Goal: Task Accomplishment & Management: Use online tool/utility

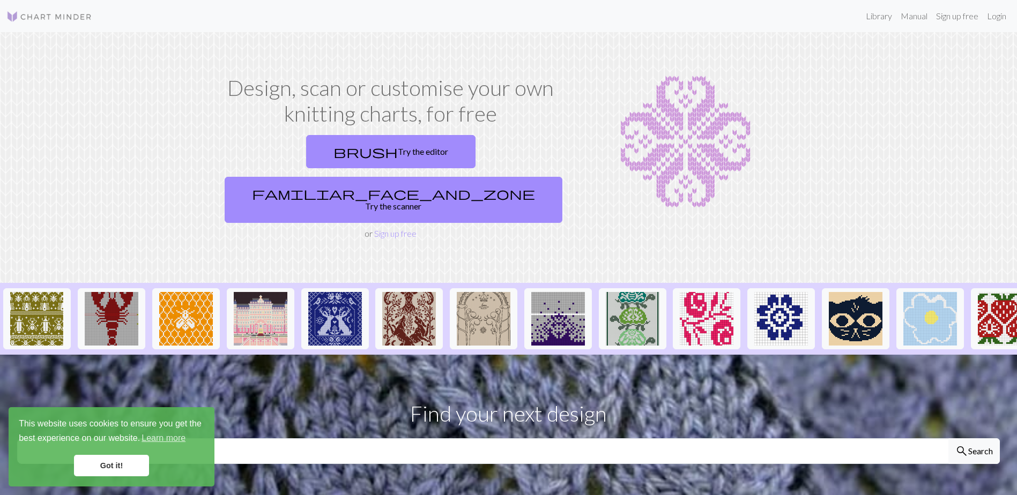
click at [138, 465] on link "Got it!" at bounding box center [111, 465] width 75 height 21
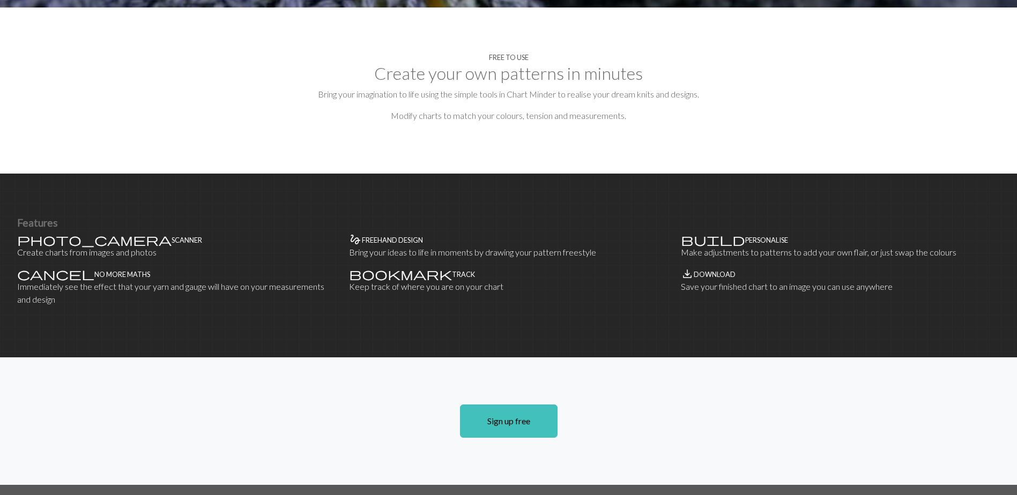
scroll to position [482, 0]
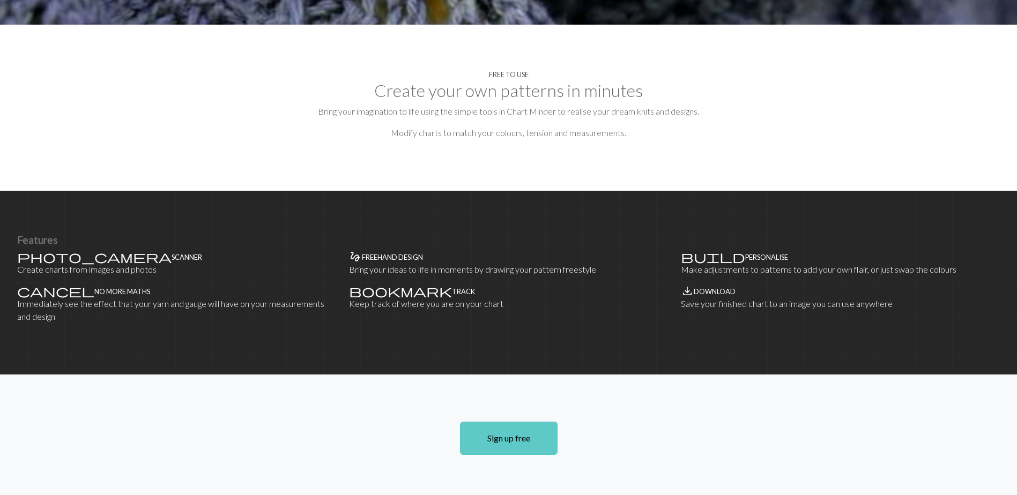
click at [494, 422] on link "Sign up free" at bounding box center [509, 438] width 98 height 33
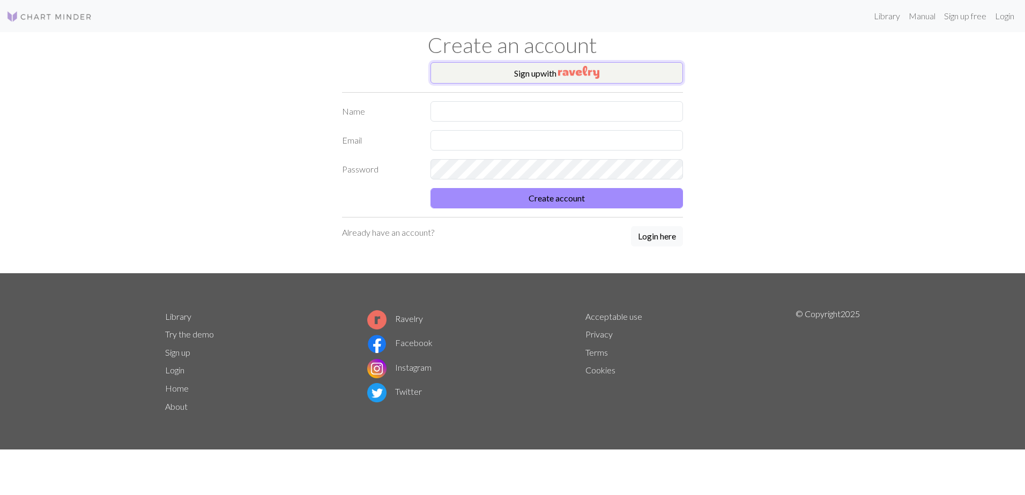
click at [496, 75] on button "Sign up with" at bounding box center [556, 72] width 252 height 21
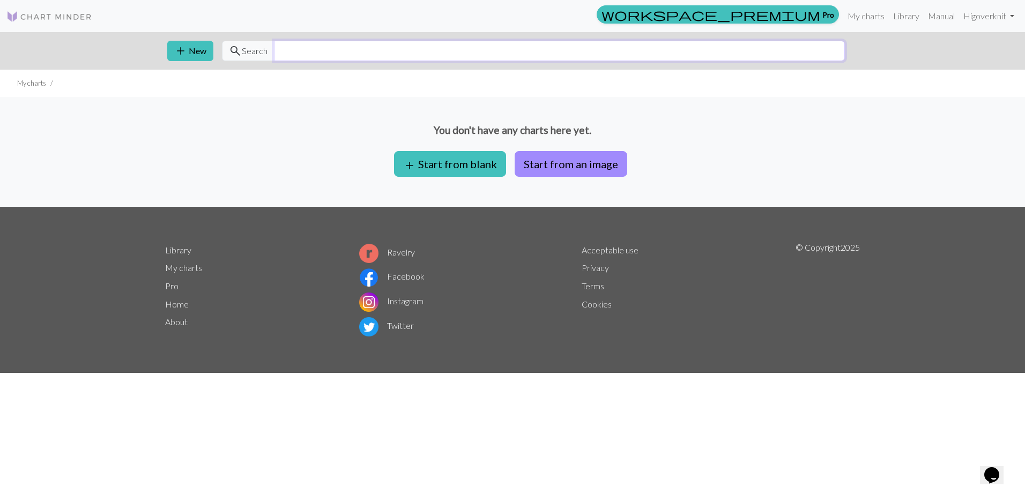
click at [345, 48] on input "text" at bounding box center [559, 51] width 571 height 20
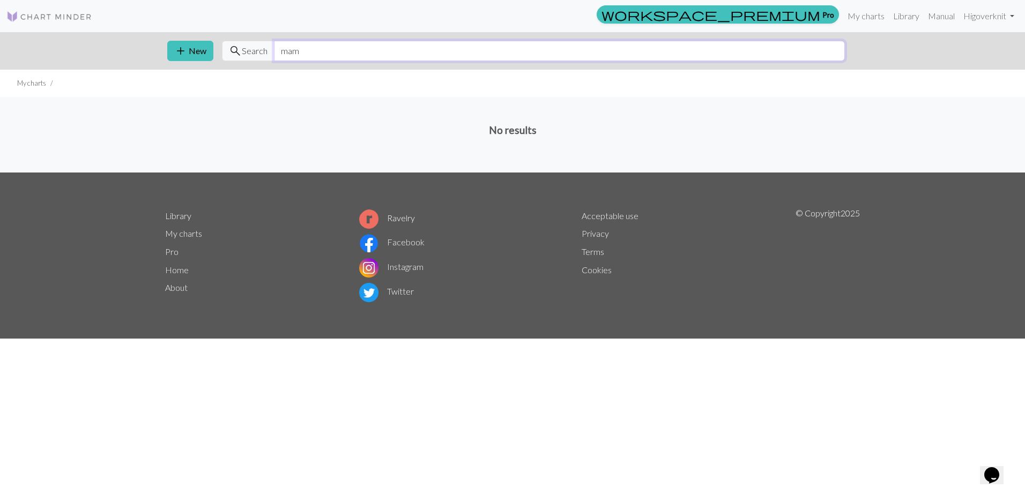
type input "mam"
click at [43, 13] on img at bounding box center [49, 16] width 86 height 13
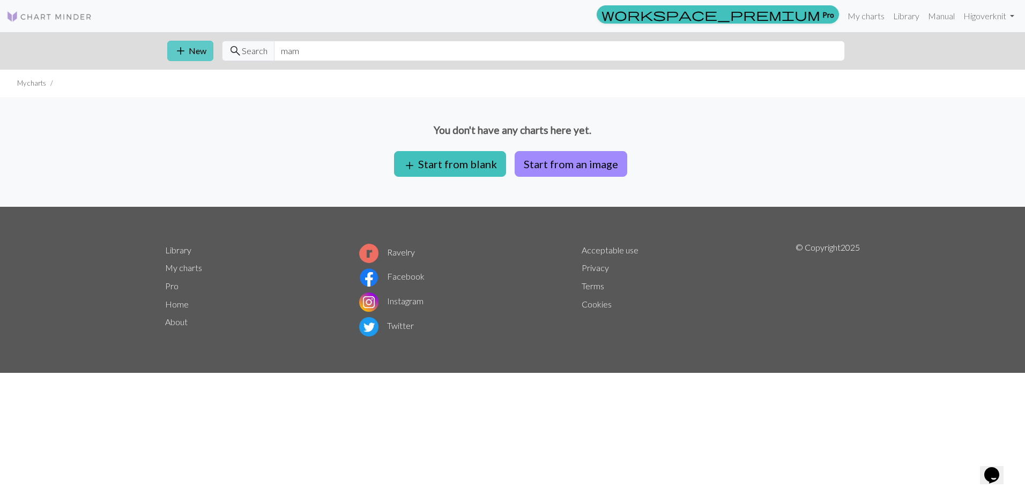
click at [199, 60] on button "add New" at bounding box center [190, 51] width 46 height 20
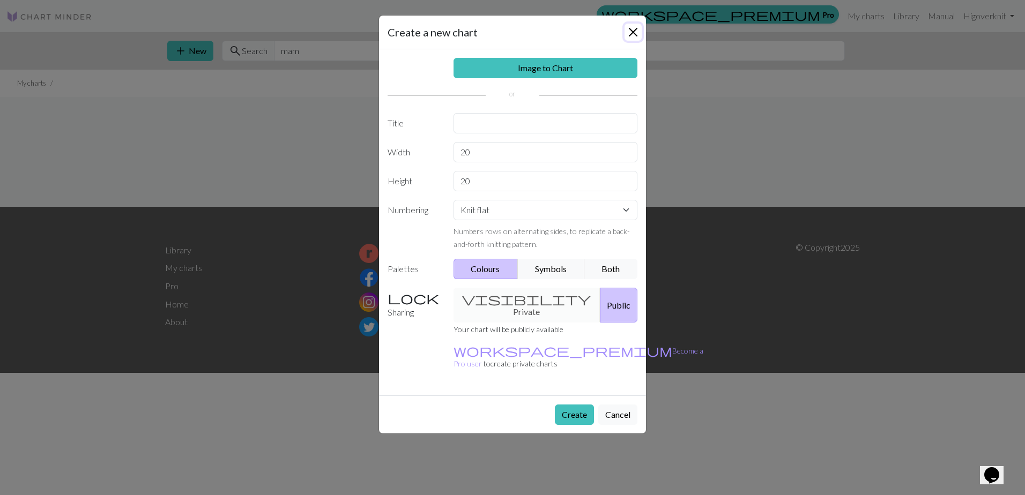
click at [629, 26] on button "Close" at bounding box center [633, 32] width 17 height 17
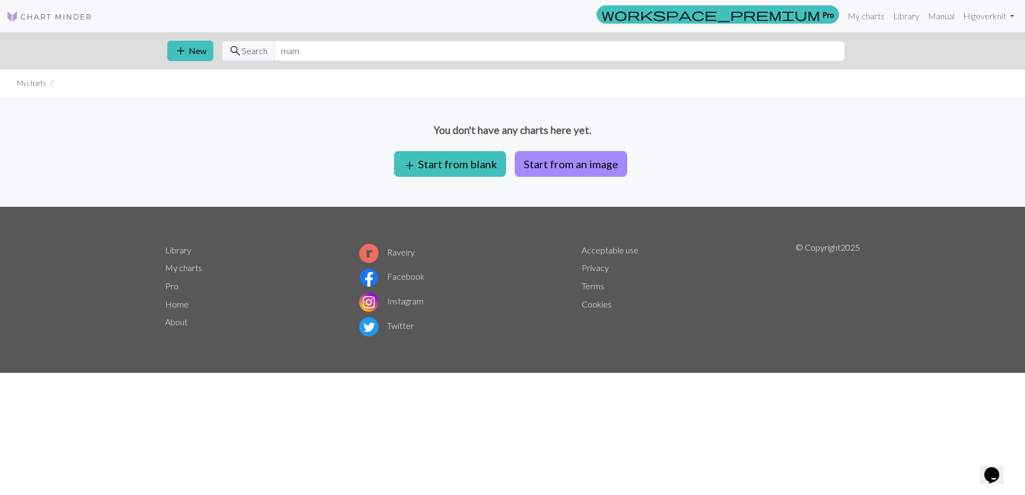
click at [172, 321] on link "About" at bounding box center [176, 322] width 23 height 10
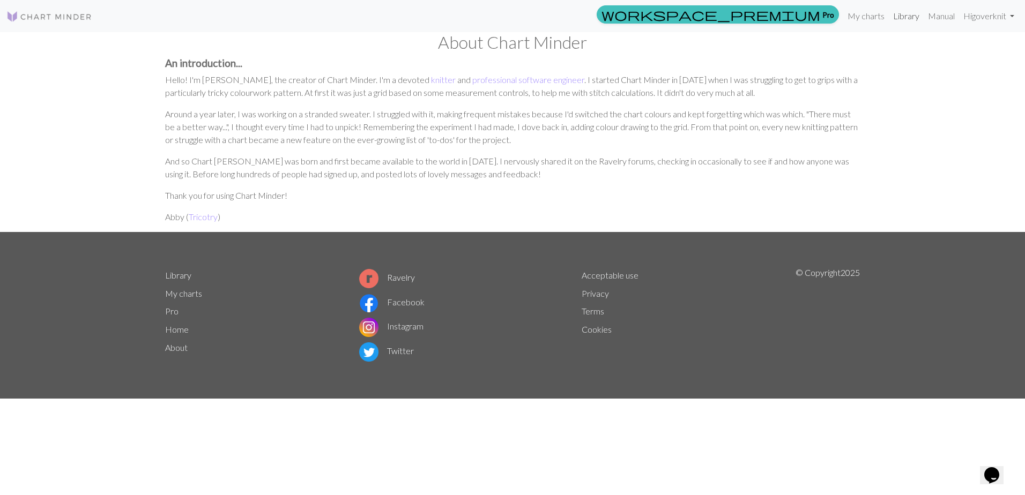
click at [901, 12] on link "Library" at bounding box center [906, 15] width 35 height 21
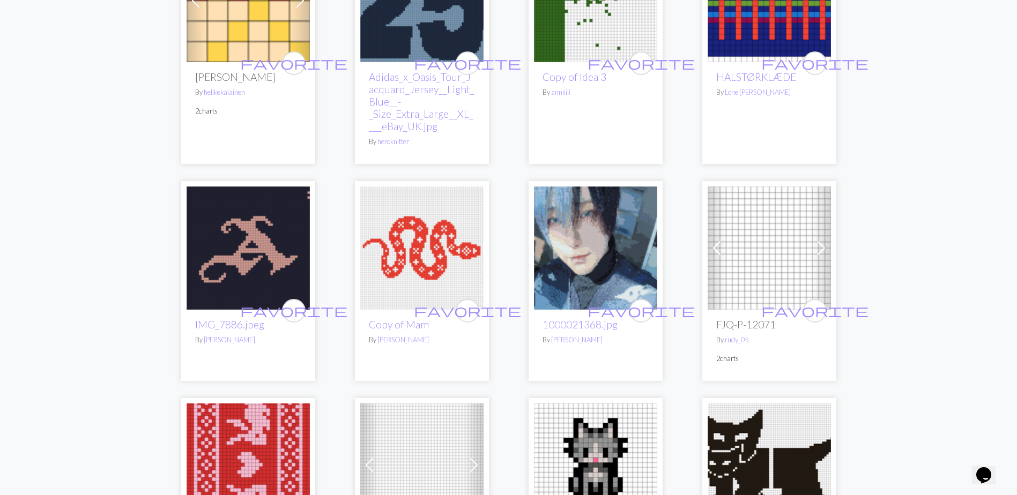
scroll to position [429, 0]
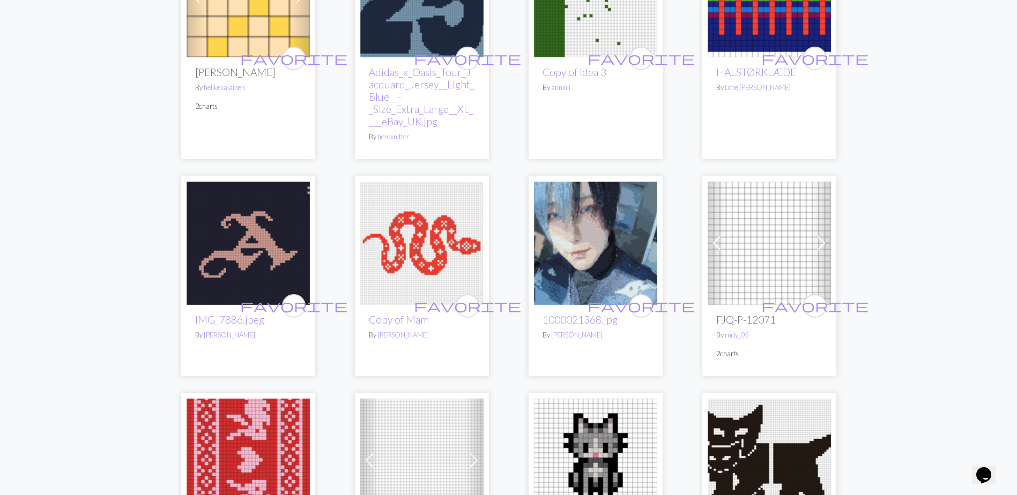
click at [443, 246] on img at bounding box center [421, 243] width 123 height 123
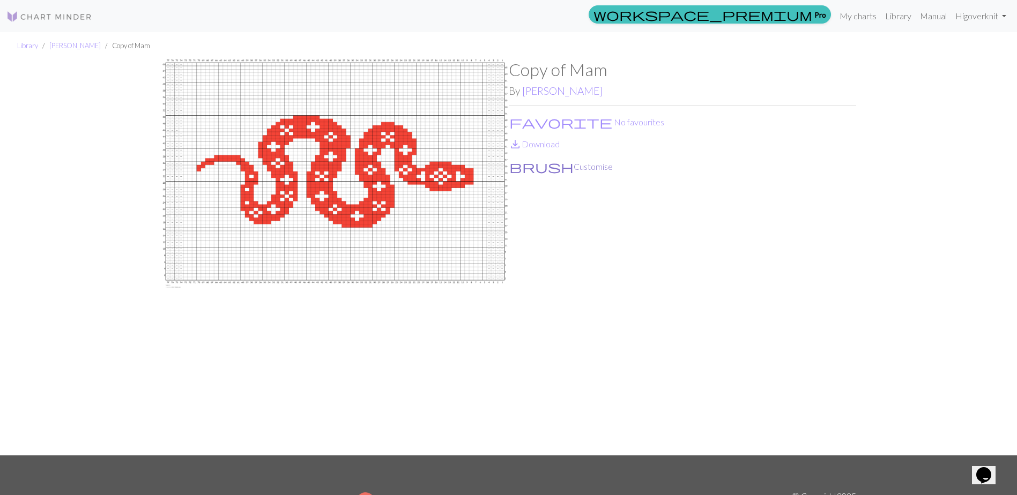
click at [547, 168] on button "brush Customise" at bounding box center [561, 167] width 105 height 14
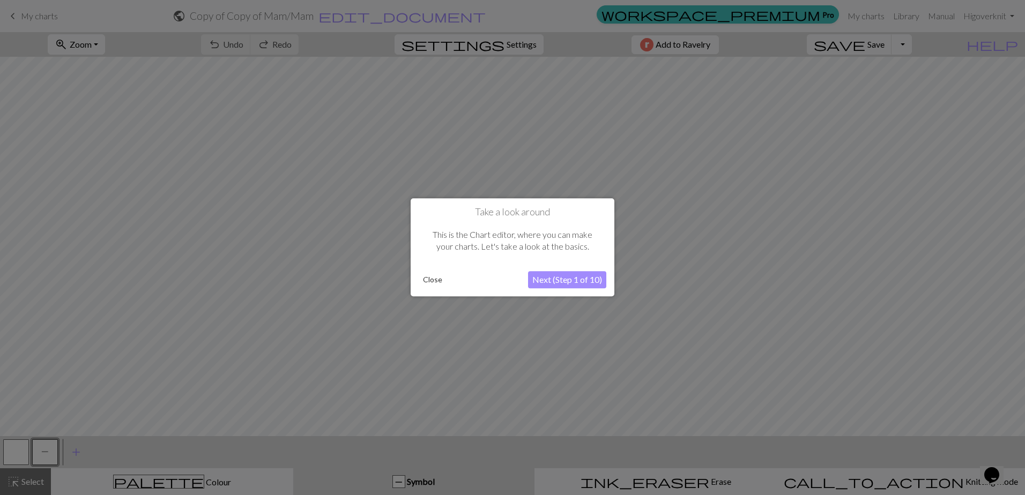
click at [567, 281] on button "Next (Step 1 of 10)" at bounding box center [567, 280] width 78 height 17
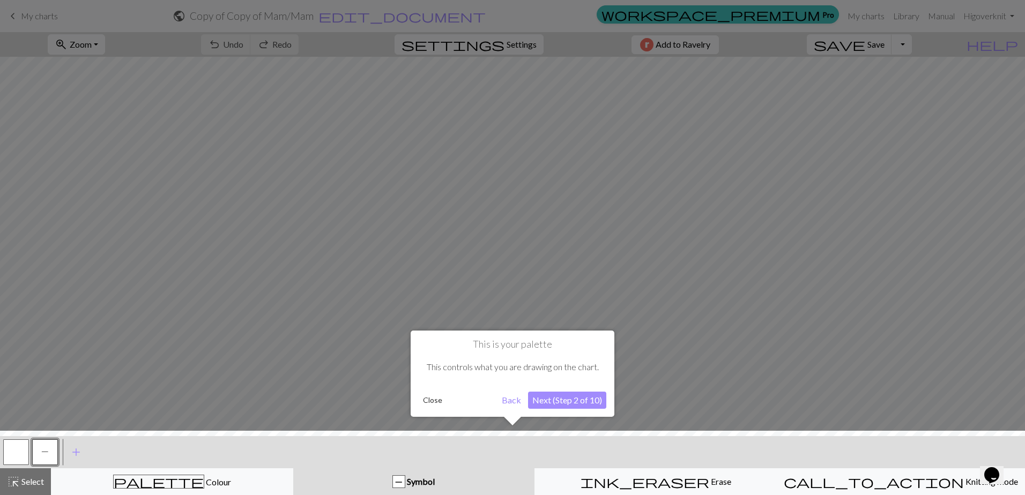
click at [568, 398] on button "Next (Step 2 of 10)" at bounding box center [567, 400] width 78 height 17
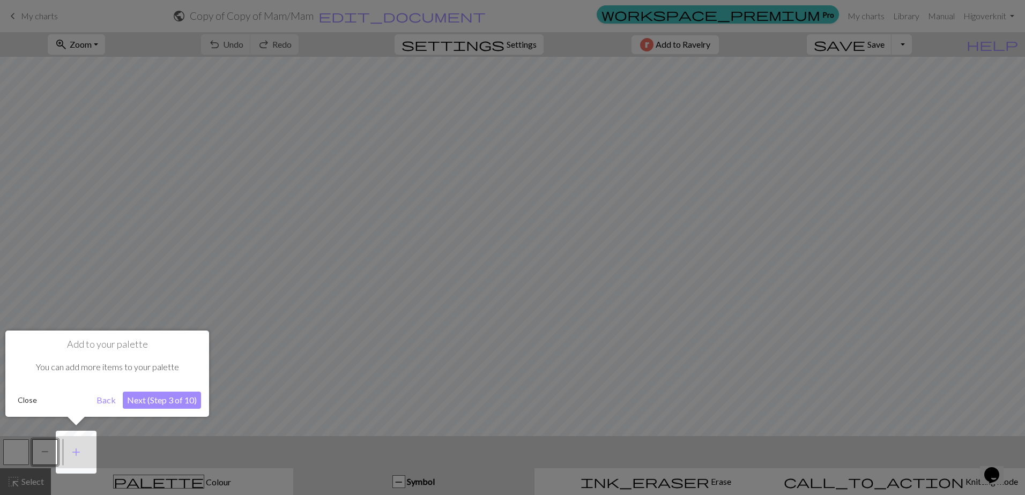
click at [171, 400] on button "Next (Step 3 of 10)" at bounding box center [162, 400] width 78 height 17
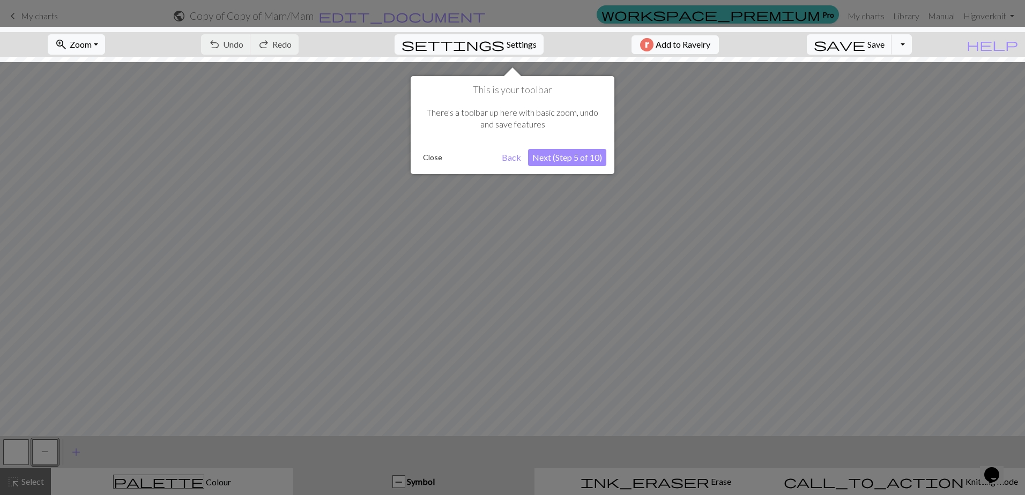
click at [575, 161] on button "Next (Step 5 of 10)" at bounding box center [567, 157] width 78 height 17
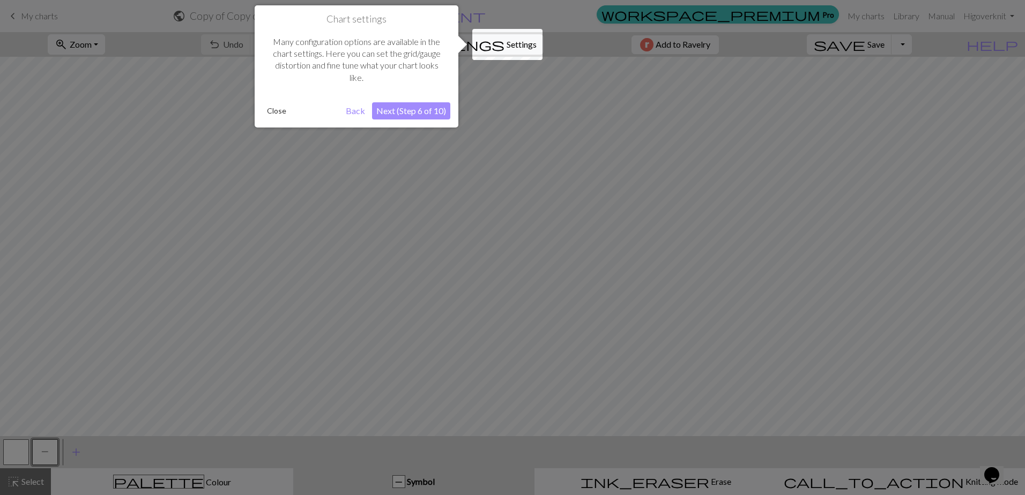
click at [409, 111] on button "Next (Step 6 of 10)" at bounding box center [411, 110] width 78 height 17
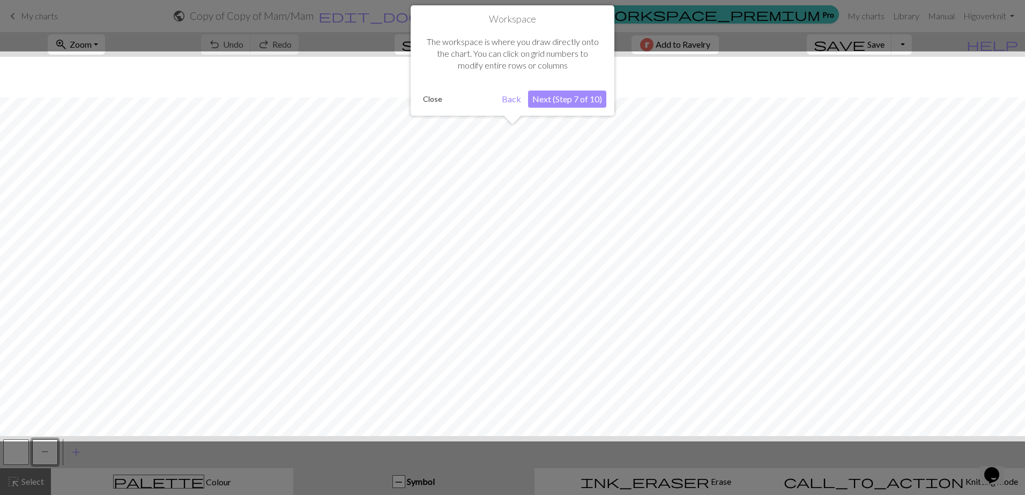
scroll to position [41, 0]
click at [564, 98] on button "Next (Step 7 of 10)" at bounding box center [567, 99] width 78 height 17
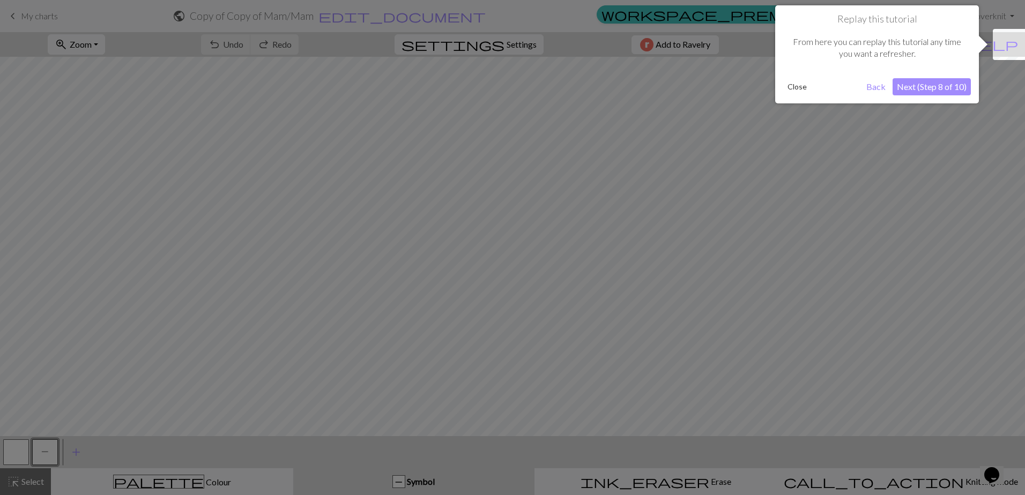
click at [923, 85] on button "Next (Step 8 of 10)" at bounding box center [932, 86] width 78 height 17
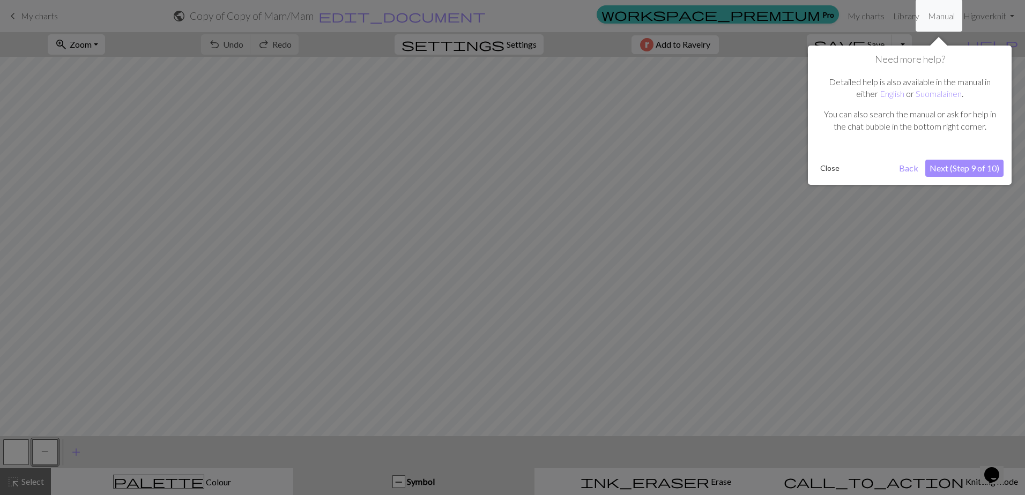
click at [951, 172] on button "Next (Step 9 of 10)" at bounding box center [964, 168] width 78 height 17
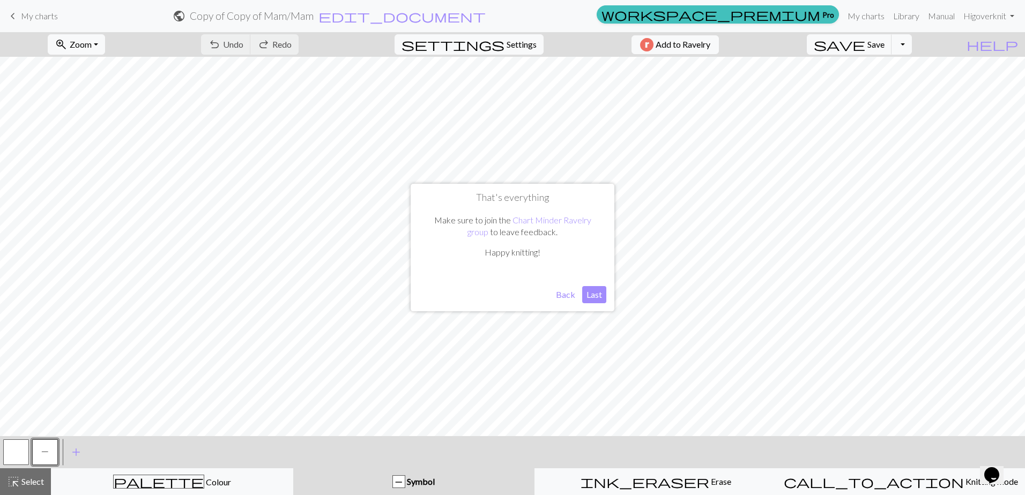
click at [600, 292] on button "Last" at bounding box center [594, 294] width 24 height 17
click at [514, 49] on span "Settings" at bounding box center [522, 44] width 30 height 13
select select "aran"
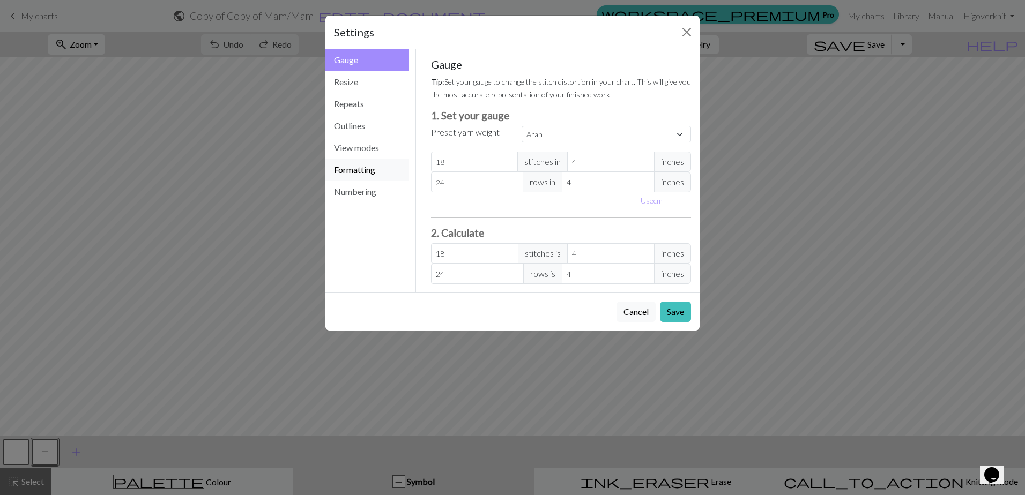
click at [352, 164] on button "Formatting" at bounding box center [367, 170] width 84 height 22
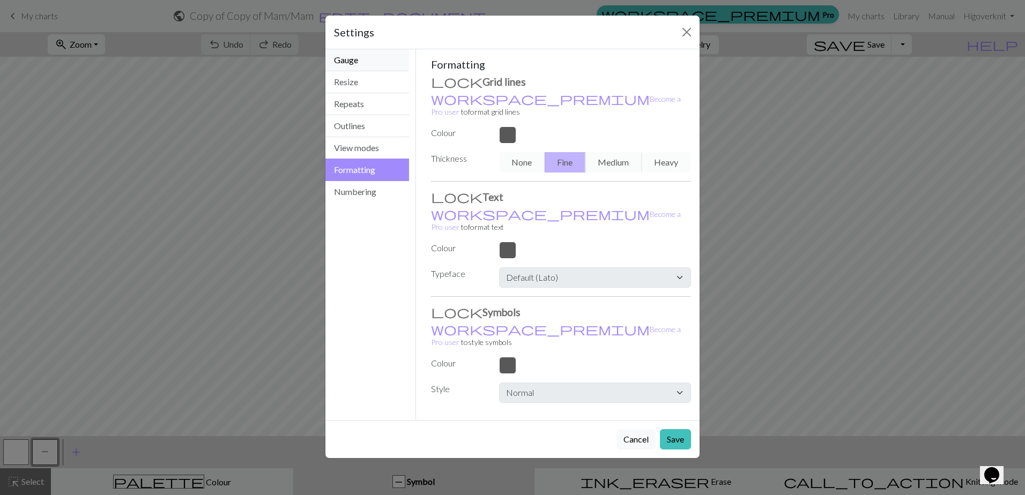
click at [369, 65] on button "Gauge" at bounding box center [367, 60] width 84 height 22
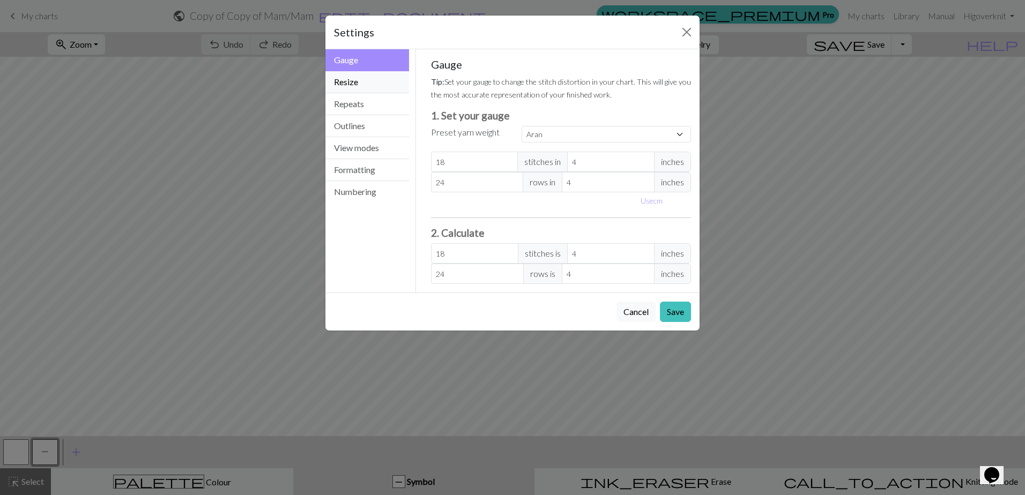
click at [369, 80] on button "Resize" at bounding box center [367, 82] width 84 height 22
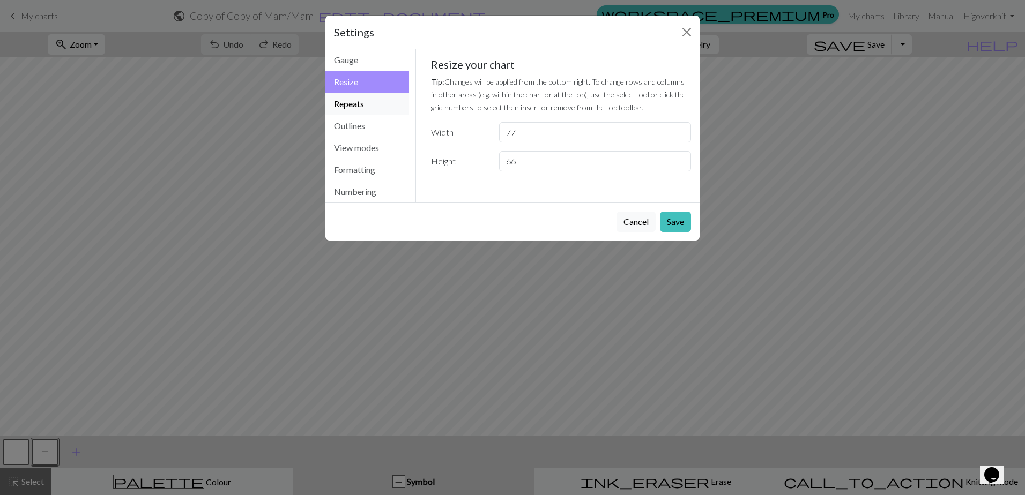
click at [368, 104] on button "Repeats" at bounding box center [367, 104] width 84 height 22
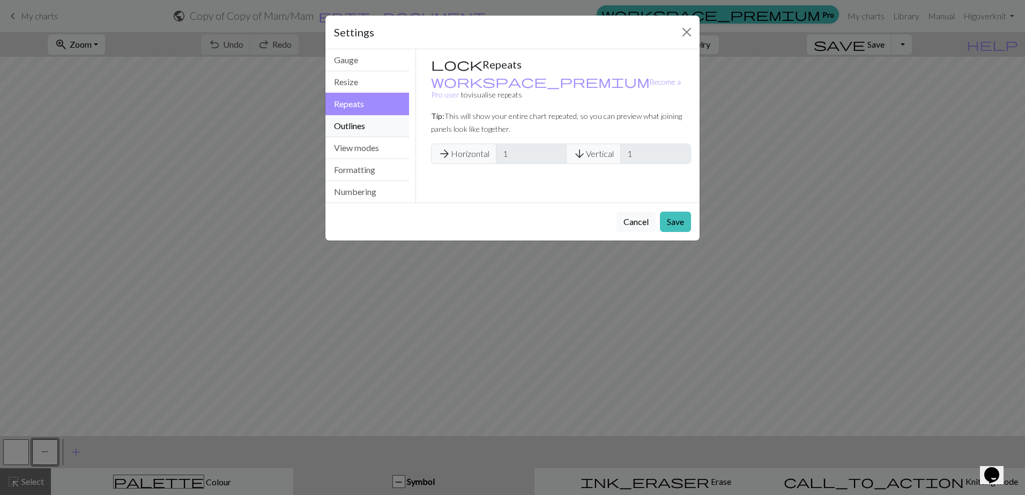
click at [372, 123] on button "Outlines" at bounding box center [367, 126] width 84 height 22
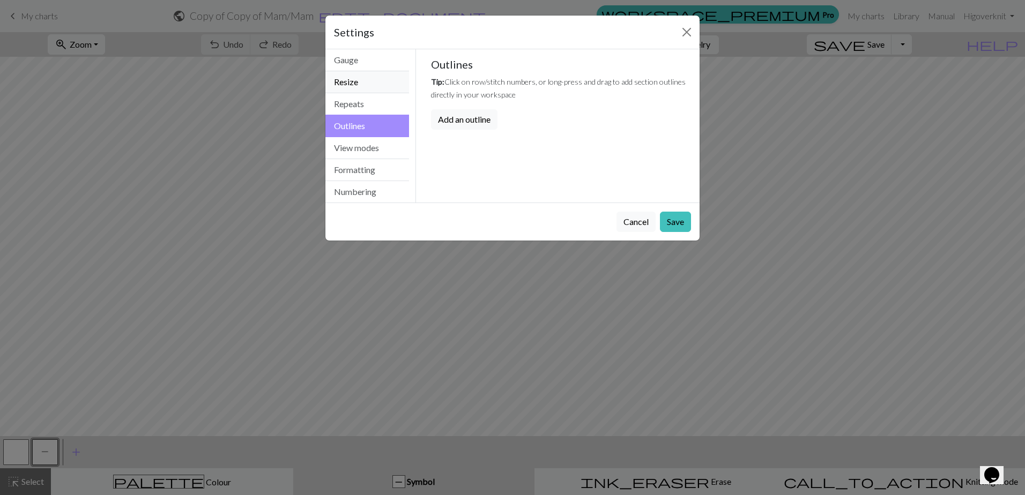
click at [388, 90] on button "Resize" at bounding box center [367, 82] width 84 height 22
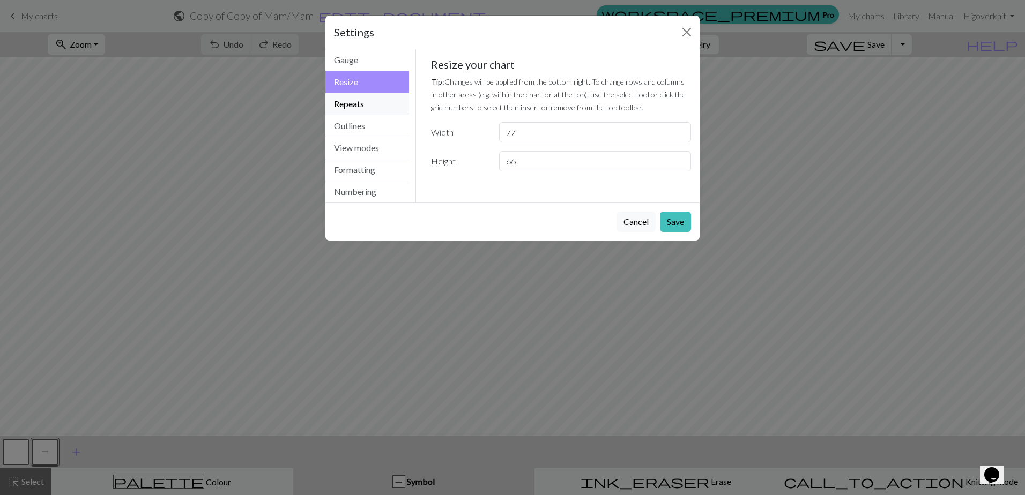
click at [388, 103] on button "Repeats" at bounding box center [367, 104] width 84 height 22
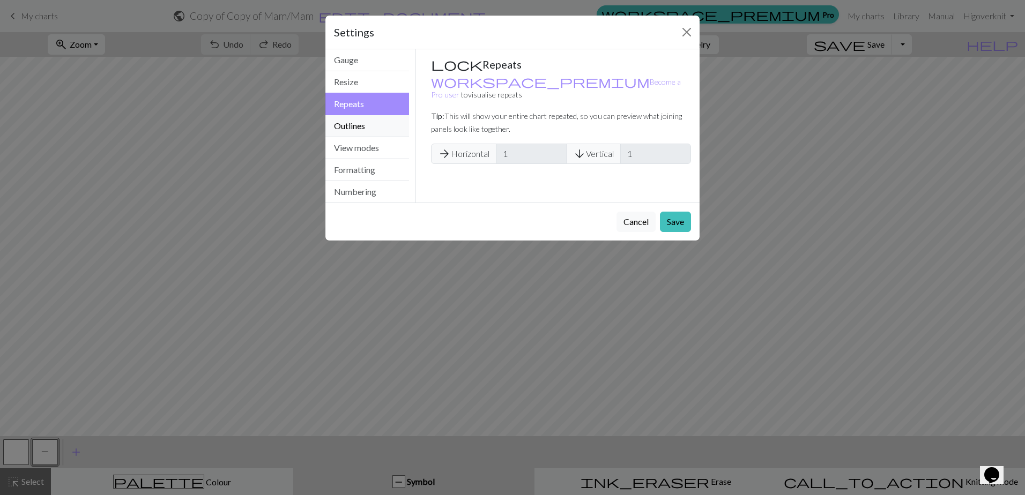
click at [388, 125] on button "Outlines" at bounding box center [367, 126] width 84 height 22
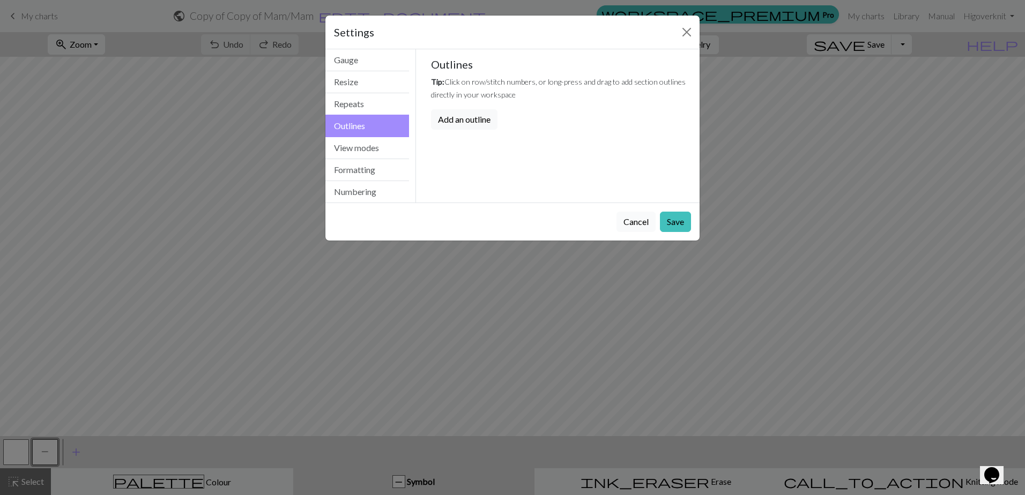
click at [638, 227] on button "Cancel" at bounding box center [635, 222] width 39 height 20
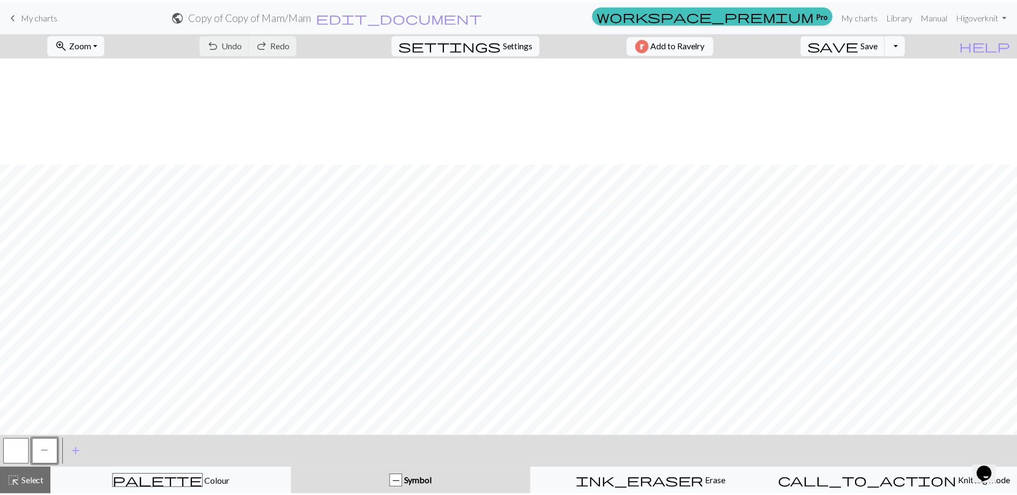
scroll to position [309, 0]
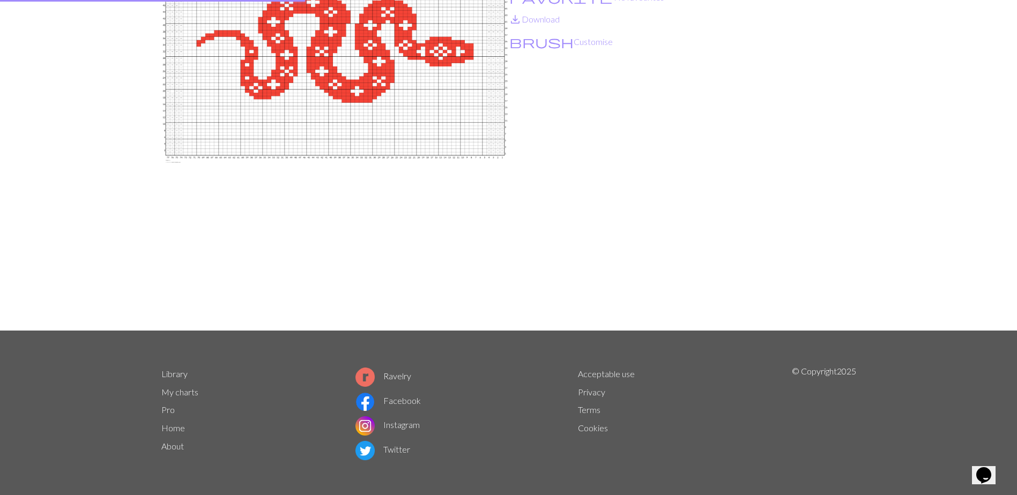
scroll to position [127, 0]
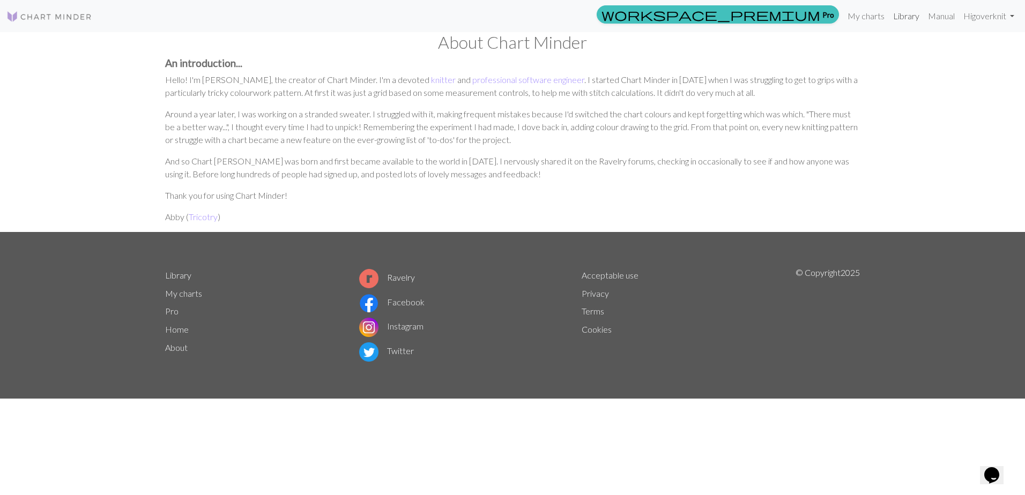
click at [890, 18] on link "Library" at bounding box center [906, 15] width 35 height 21
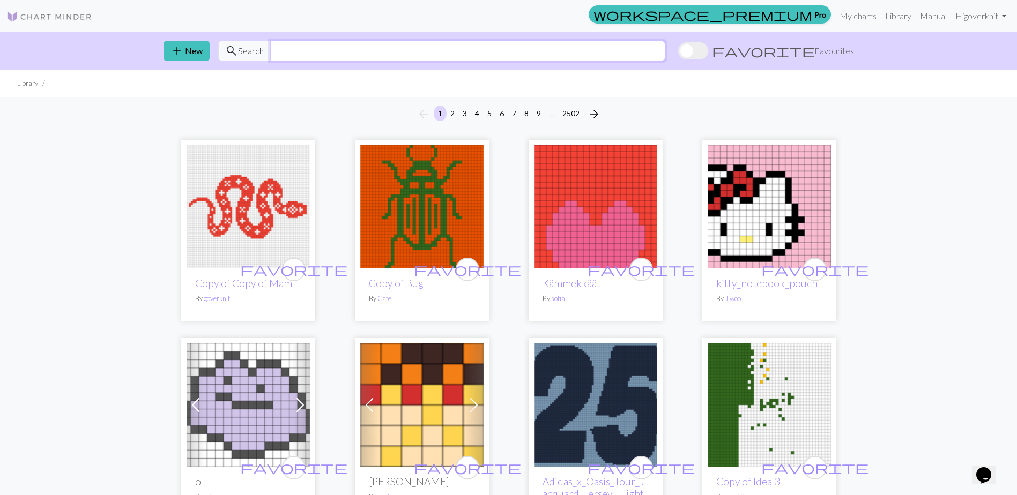
click at [286, 48] on input "text" at bounding box center [467, 51] width 395 height 20
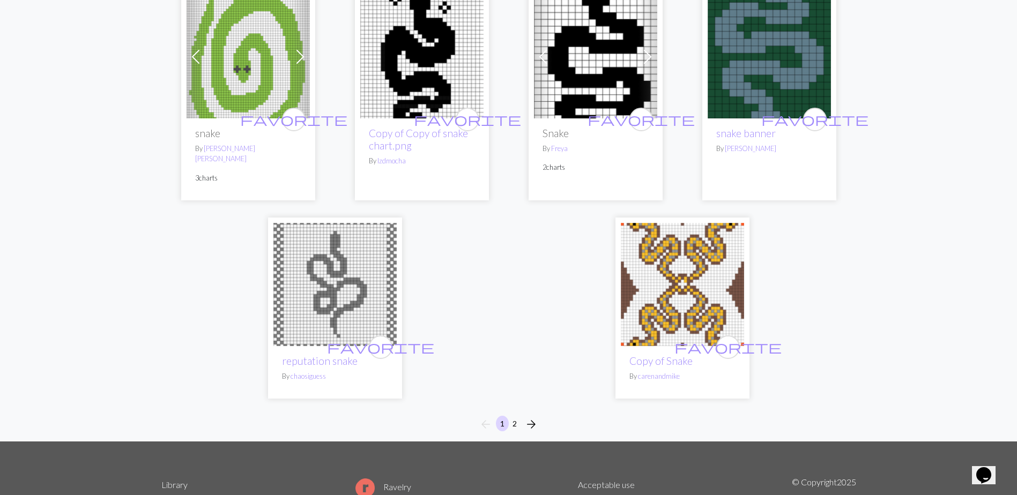
scroll to position [2680, 0]
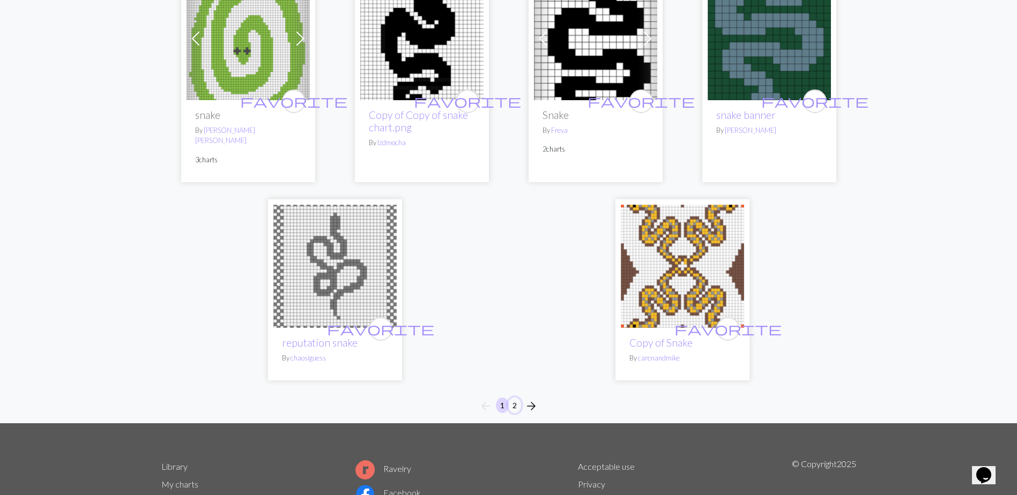
click at [516, 398] on button "2" at bounding box center [514, 406] width 13 height 16
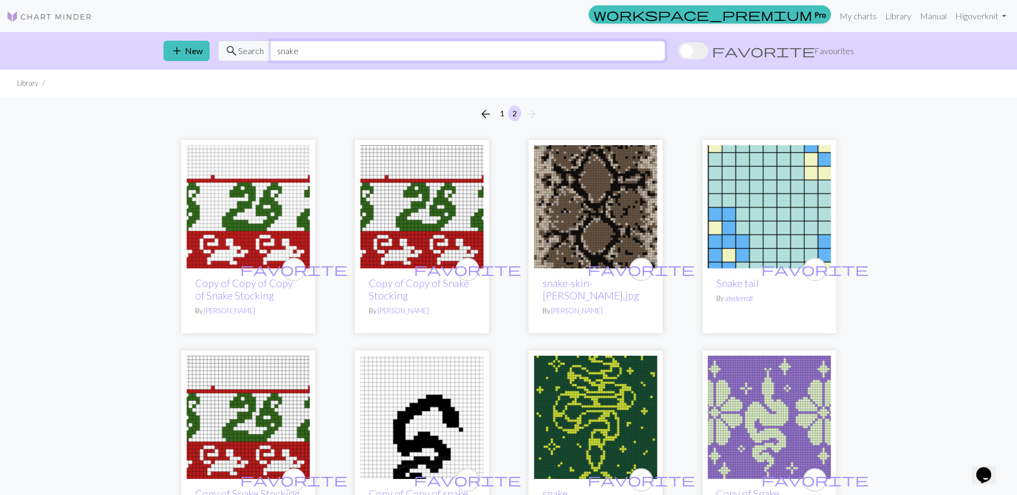
click at [283, 46] on input "snake" at bounding box center [467, 51] width 395 height 20
type input "tapestry"
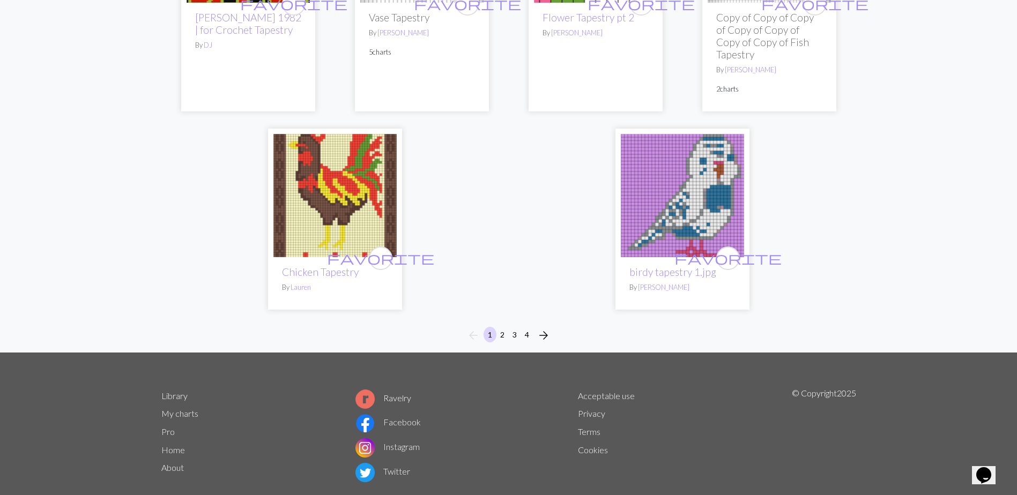
scroll to position [2765, 0]
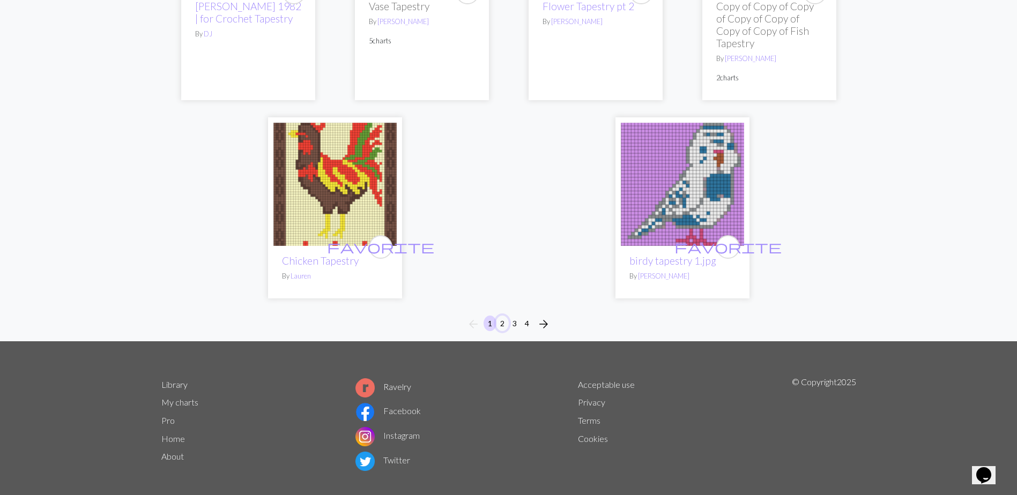
click at [503, 316] on button "2" at bounding box center [502, 324] width 13 height 16
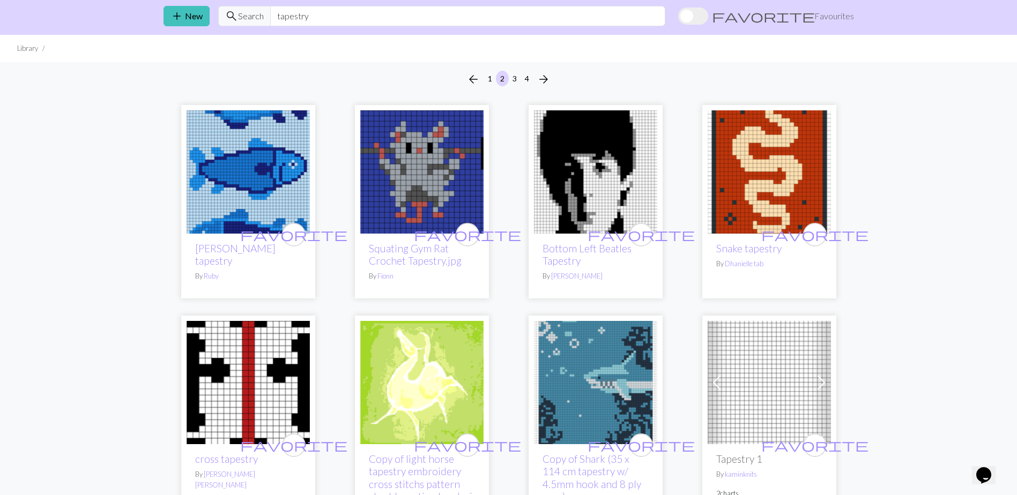
scroll to position [54, 0]
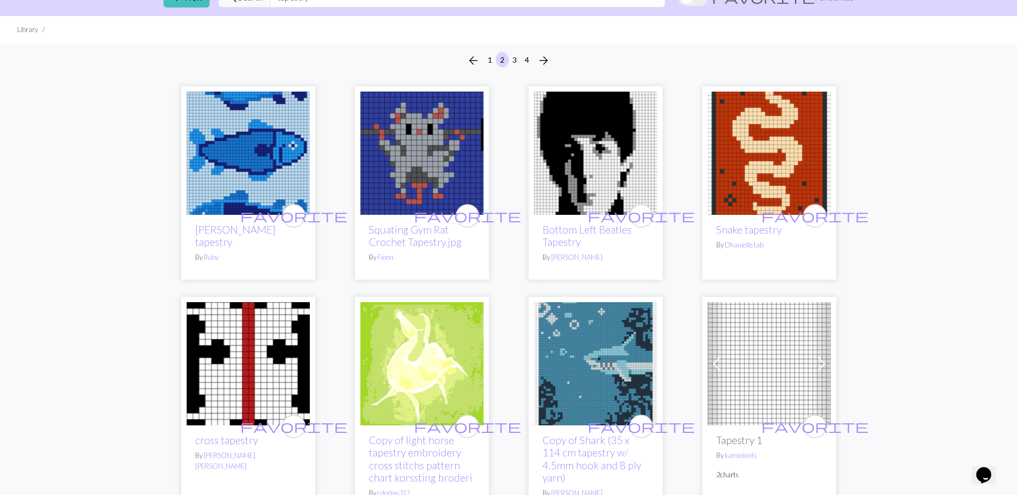
click at [765, 172] on img at bounding box center [769, 153] width 123 height 123
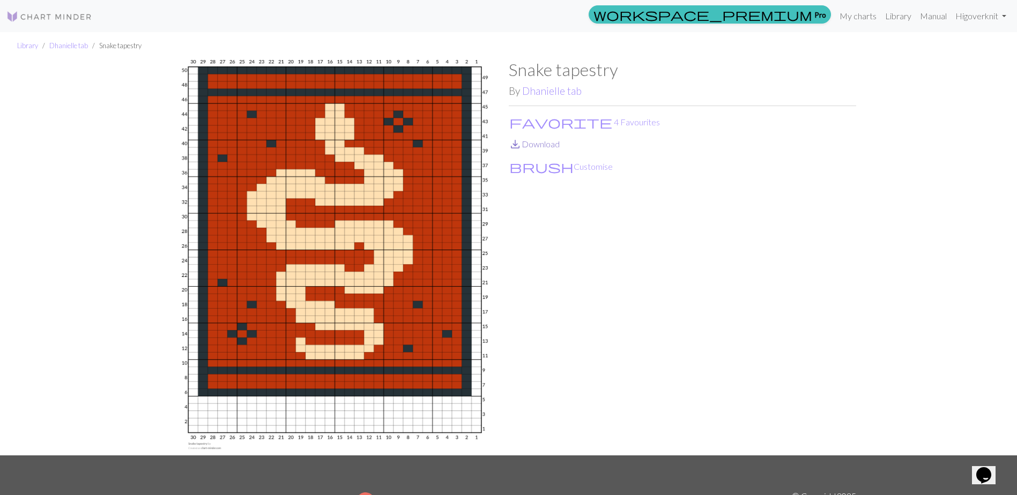
click at [545, 147] on link "save_alt Download" at bounding box center [534, 144] width 51 height 10
click at [676, 26] on div "workspace_premium Pro My charts Library Manual Hi goverknit Account settings Lo…" at bounding box center [556, 15] width 910 height 21
click at [64, 44] on link "Dhanielle tab" at bounding box center [68, 45] width 39 height 9
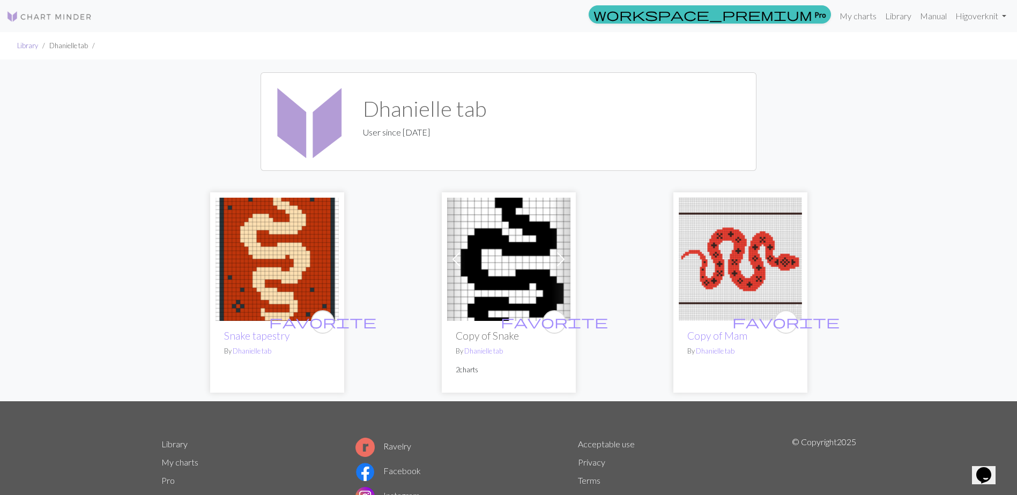
click at [24, 47] on link "Library" at bounding box center [27, 45] width 21 height 9
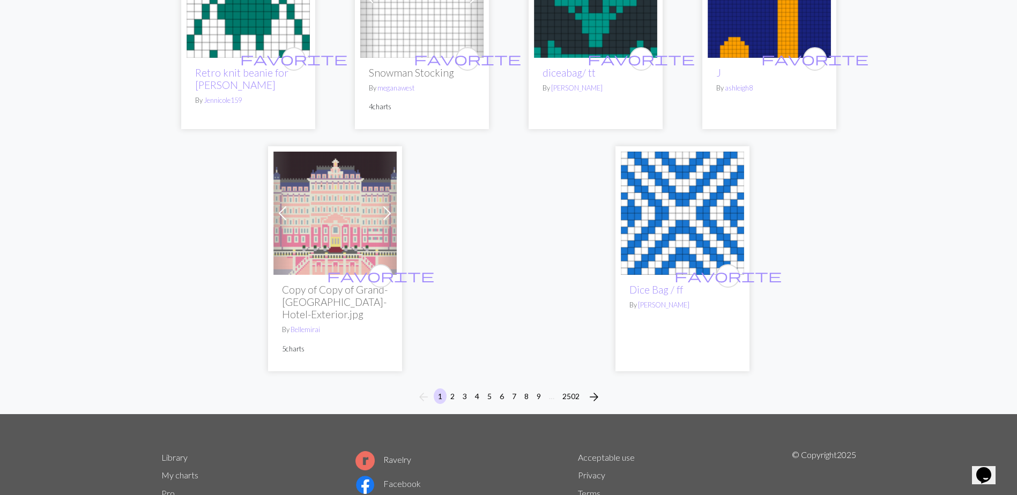
scroll to position [2627, 0]
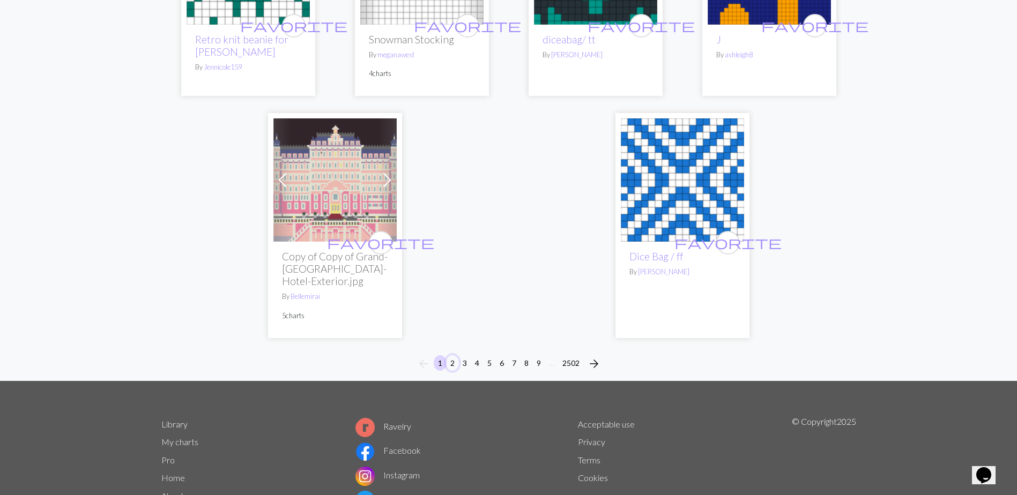
click at [451, 362] on button "2" at bounding box center [452, 363] width 13 height 16
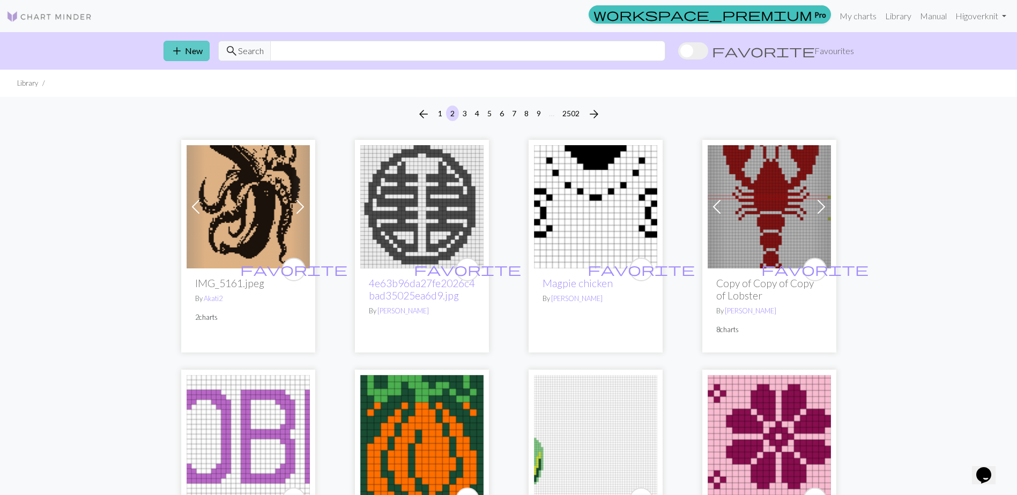
click at [176, 50] on span "add" at bounding box center [176, 50] width 13 height 15
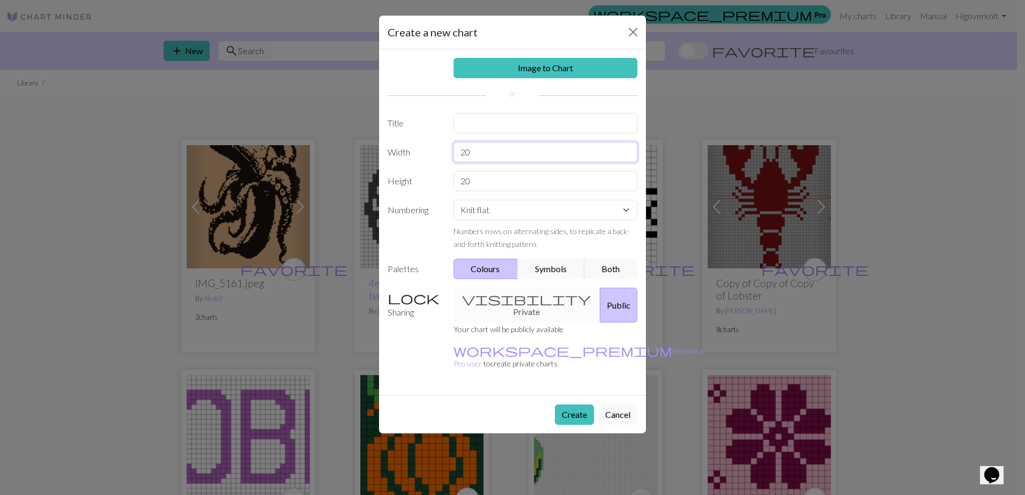
click at [514, 151] on input "20" at bounding box center [546, 152] width 184 height 20
type input "40"
click at [507, 179] on input "20" at bounding box center [546, 181] width 184 height 20
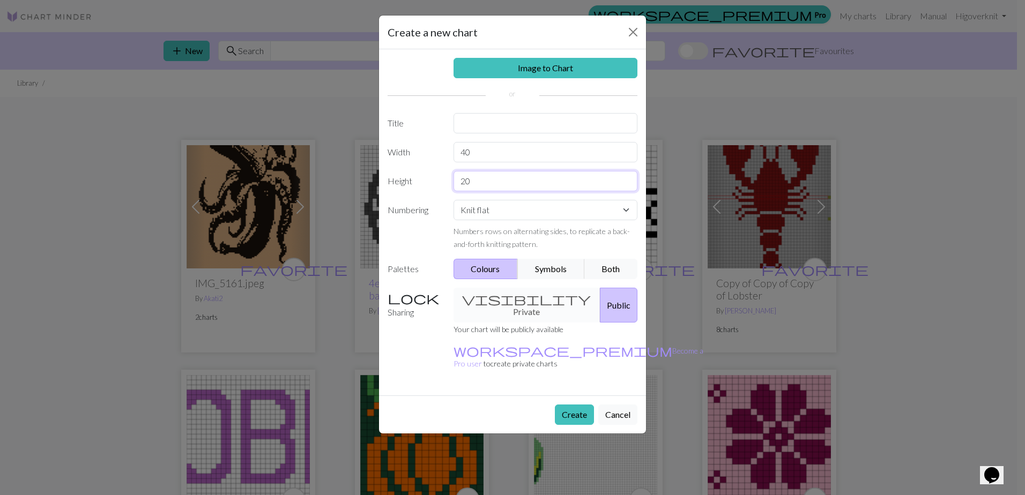
click at [507, 179] on input "20" at bounding box center [546, 181] width 184 height 20
type input "70"
click at [517, 205] on select "Knit flat Knit in the round Lace knitting Cross stitch" at bounding box center [546, 210] width 184 height 20
click at [454, 200] on select "Knit flat Knit in the round Lace knitting Cross stitch" at bounding box center [546, 210] width 184 height 20
click at [561, 405] on button "Create" at bounding box center [574, 415] width 39 height 20
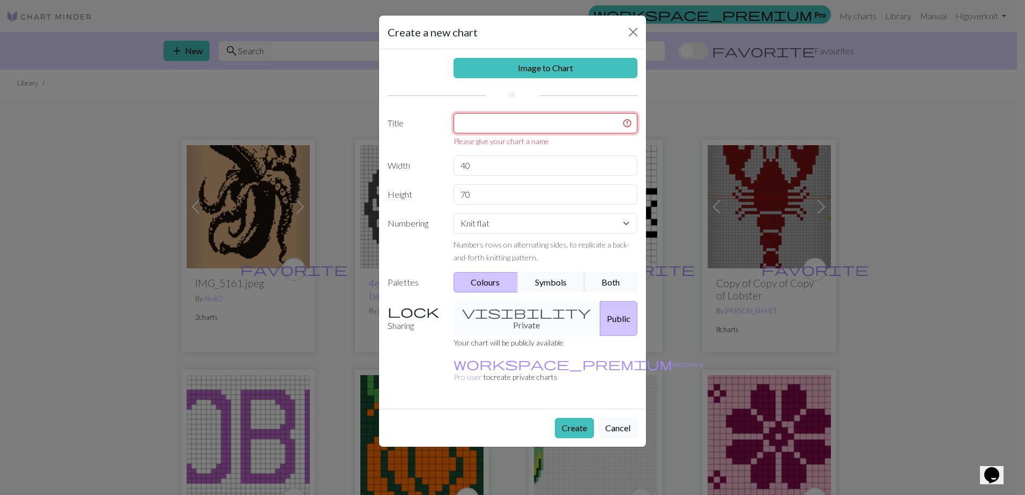
click at [484, 122] on input "text" at bounding box center [546, 123] width 184 height 20
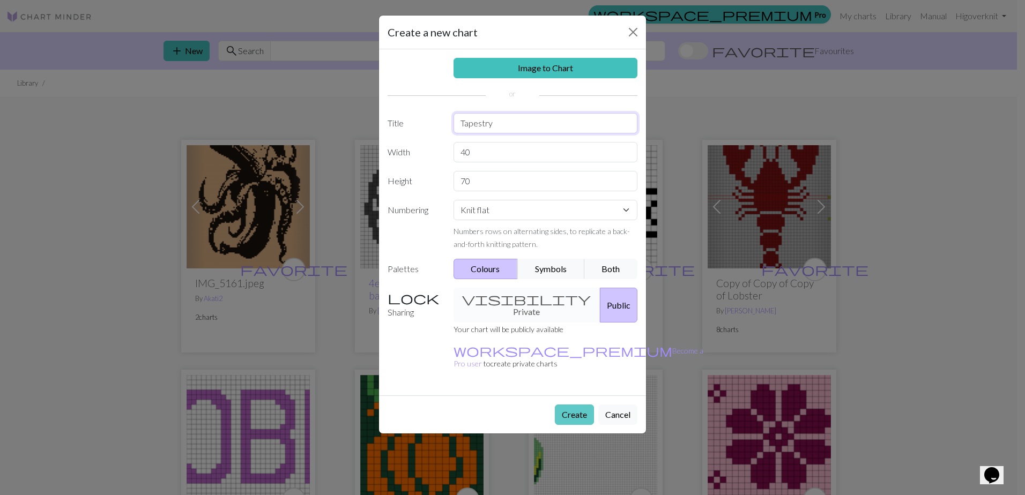
type input "Tapestry"
click at [568, 405] on button "Create" at bounding box center [574, 415] width 39 height 20
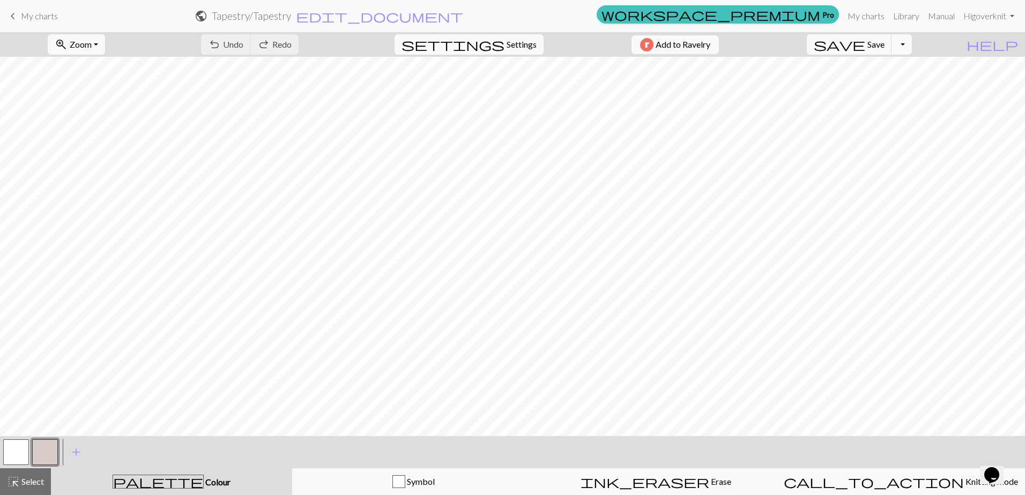
click at [507, 44] on span "Settings" at bounding box center [522, 44] width 30 height 13
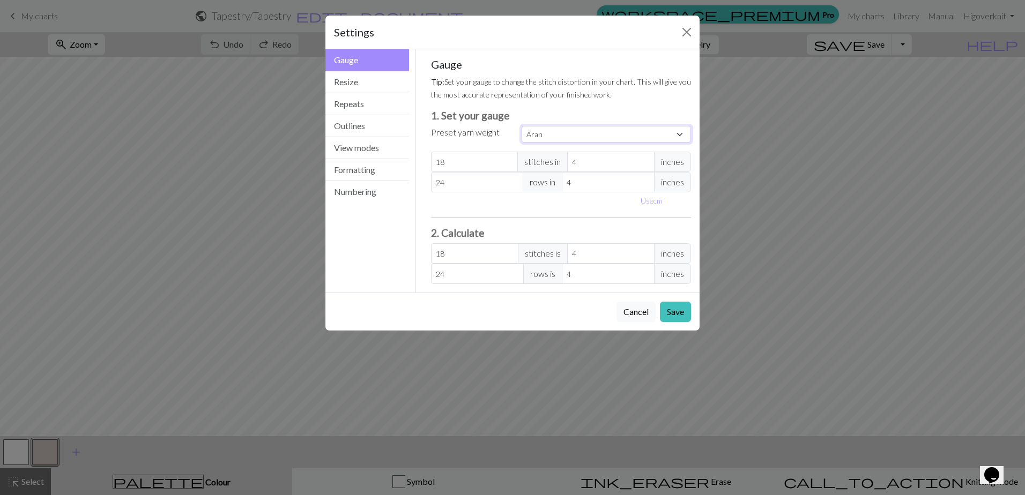
click at [549, 138] on select "Custom Square Lace Light Fingering Fingering Sport Double knit Worsted Aran Bul…" at bounding box center [606, 134] width 169 height 17
select select "dk"
click at [522, 126] on select "Custom Square Lace Light Fingering Fingering Sport Double knit Worsted Aran Bul…" at bounding box center [606, 134] width 169 height 17
type input "22"
type input "30"
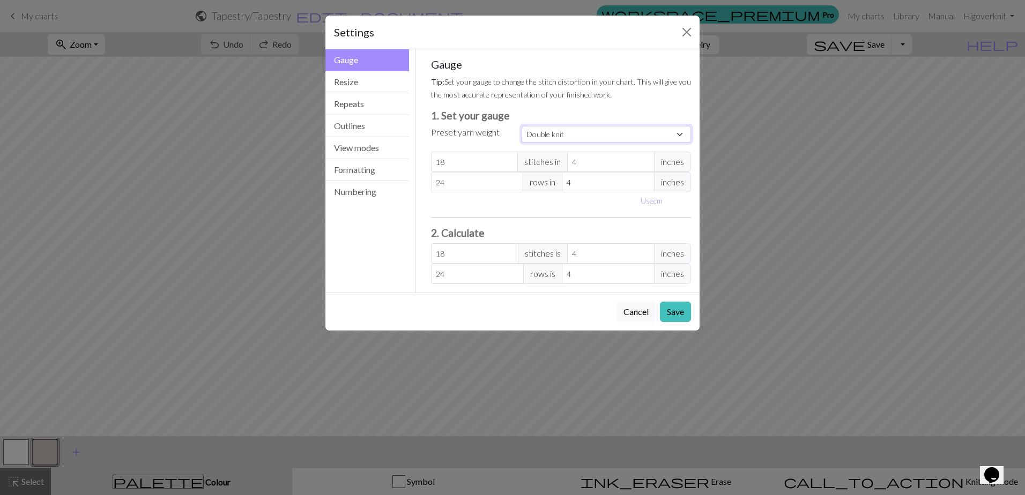
type input "22"
type input "30"
click at [343, 82] on button "Resize" at bounding box center [367, 82] width 84 height 22
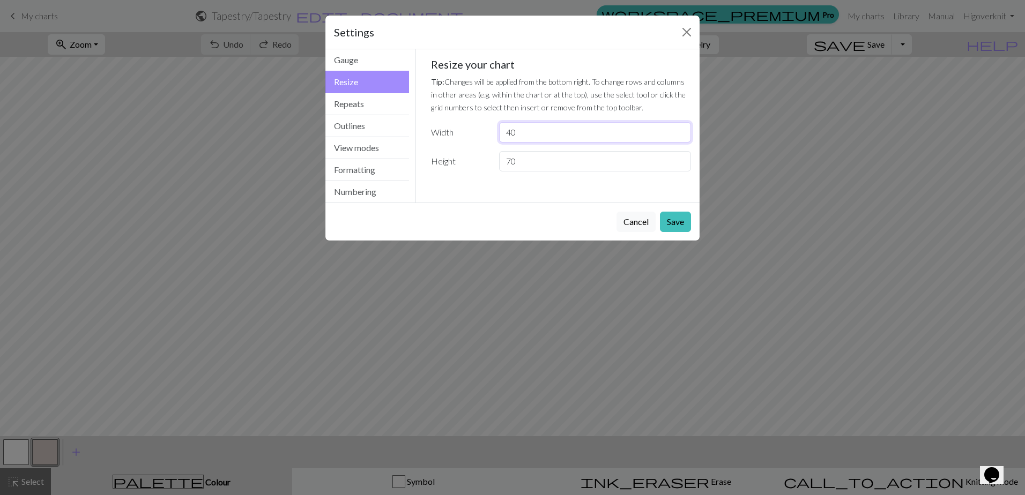
click at [545, 129] on input "40" at bounding box center [595, 132] width 192 height 20
type input "88"
drag, startPoint x: 524, startPoint y: 164, endPoint x: 488, endPoint y: 163, distance: 35.9
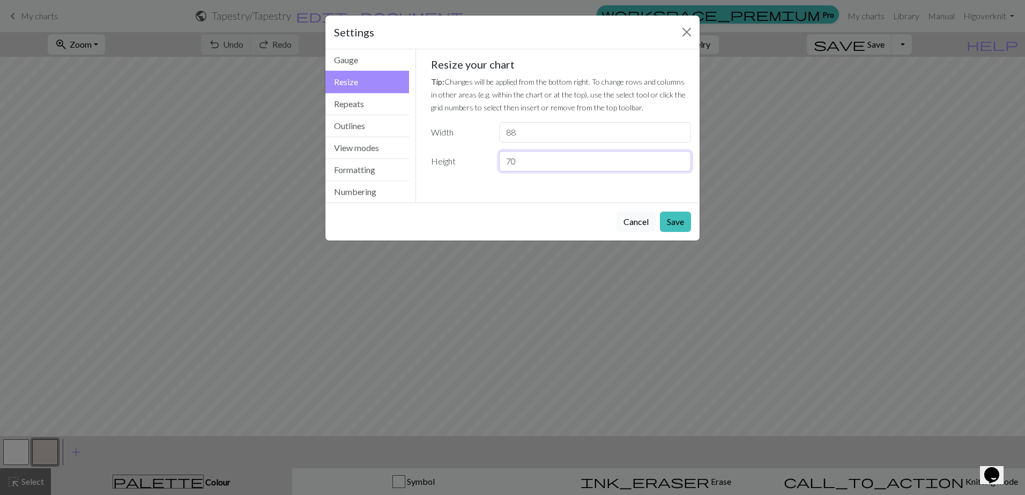
click at [489, 163] on div "Height 70" at bounding box center [561, 161] width 273 height 20
type input "196"
click at [683, 225] on button "Save" at bounding box center [675, 222] width 31 height 20
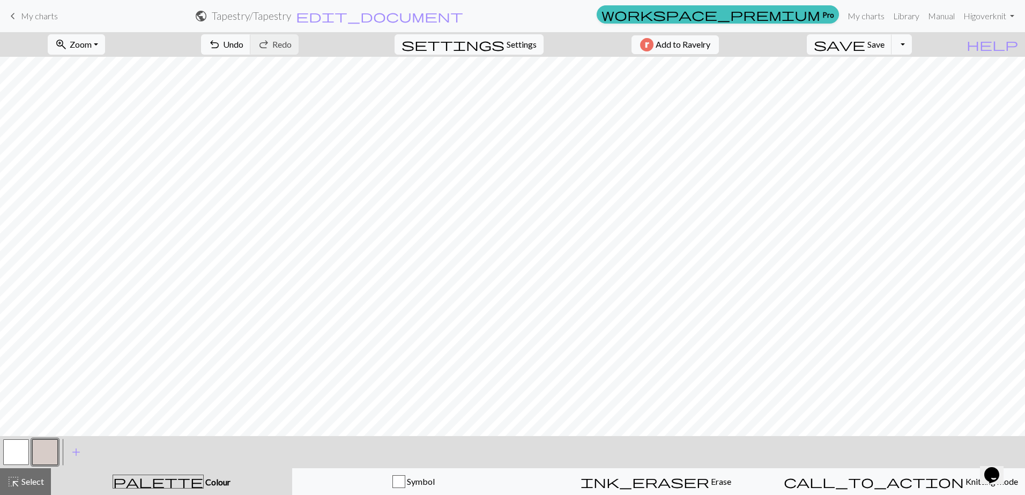
click at [168, 475] on div "palette Colour Colour" at bounding box center [171, 482] width 228 height 14
click at [157, 481] on span "palette" at bounding box center [158, 481] width 90 height 15
click at [81, 450] on span "add" at bounding box center [76, 452] width 13 height 15
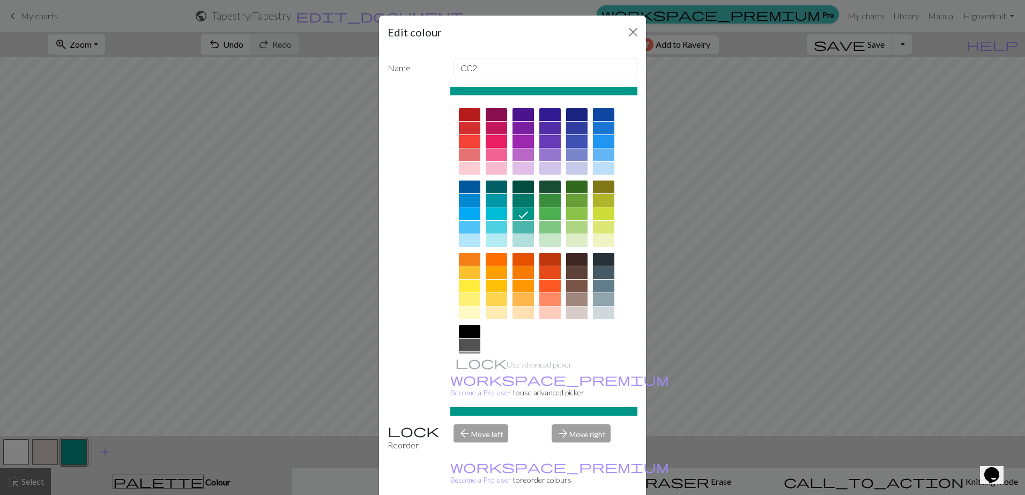
click at [493, 319] on div at bounding box center [496, 313] width 21 height 13
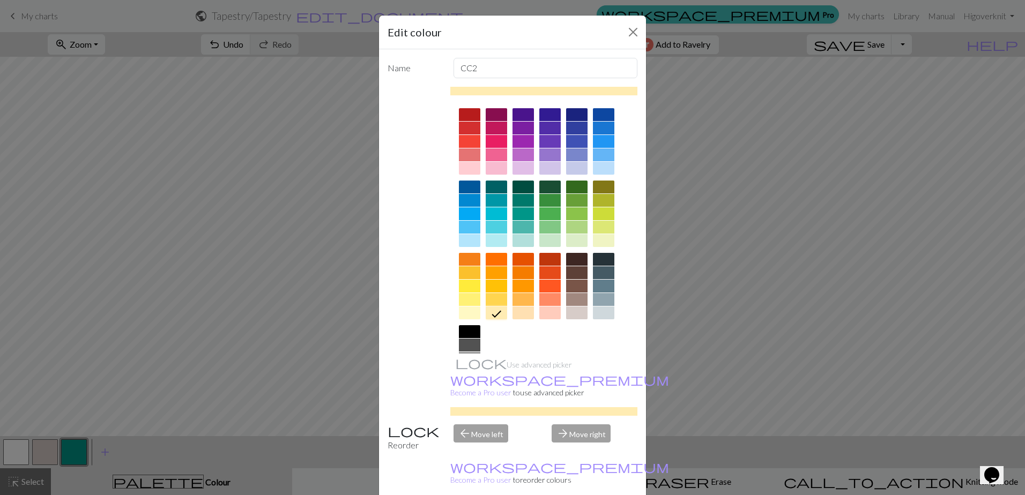
click at [492, 302] on div at bounding box center [496, 299] width 21 height 13
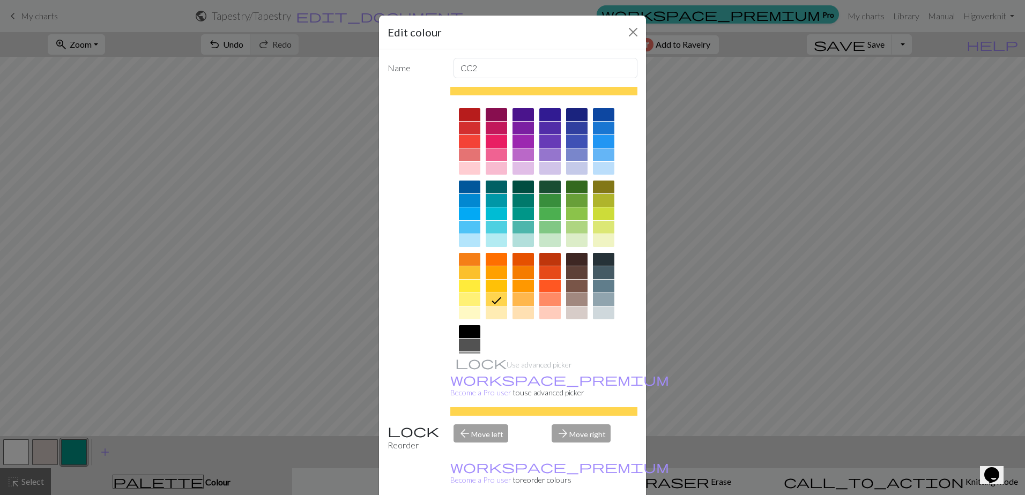
click at [494, 285] on div at bounding box center [496, 286] width 21 height 13
click at [460, 270] on div at bounding box center [469, 272] width 21 height 13
click at [494, 288] on div at bounding box center [496, 286] width 21 height 13
click at [474, 70] on input "CC2" at bounding box center [546, 68] width 184 height 20
click at [600, 171] on div at bounding box center [603, 168] width 21 height 13
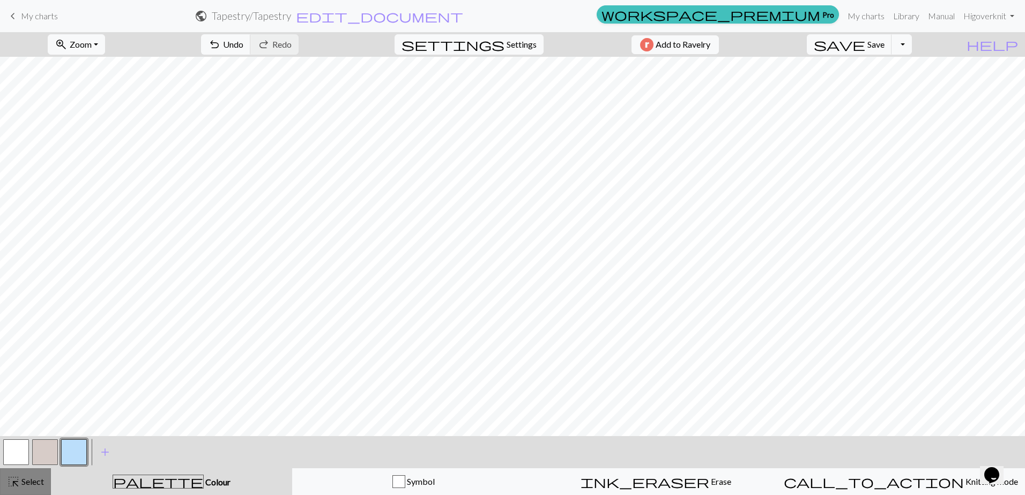
click at [22, 478] on span "Select" at bounding box center [32, 482] width 24 height 10
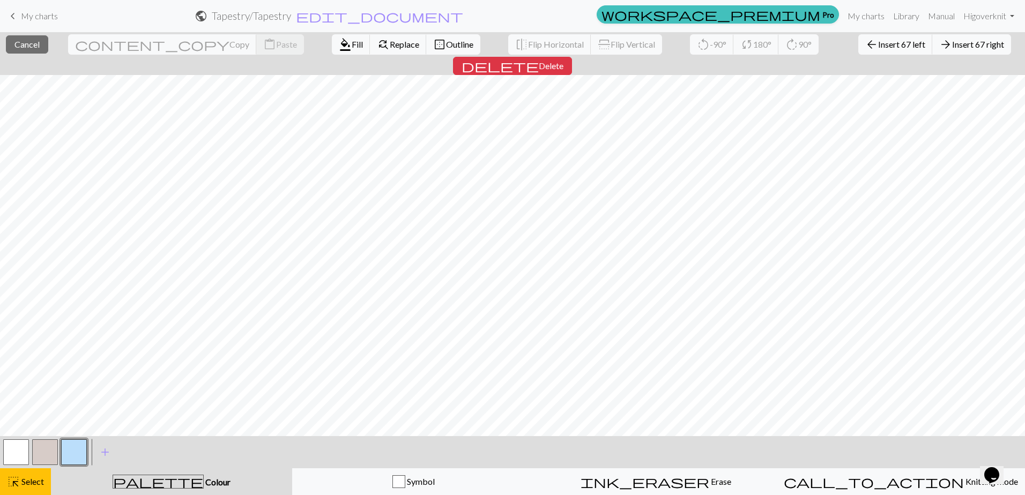
click at [72, 447] on button "button" at bounding box center [74, 453] width 26 height 26
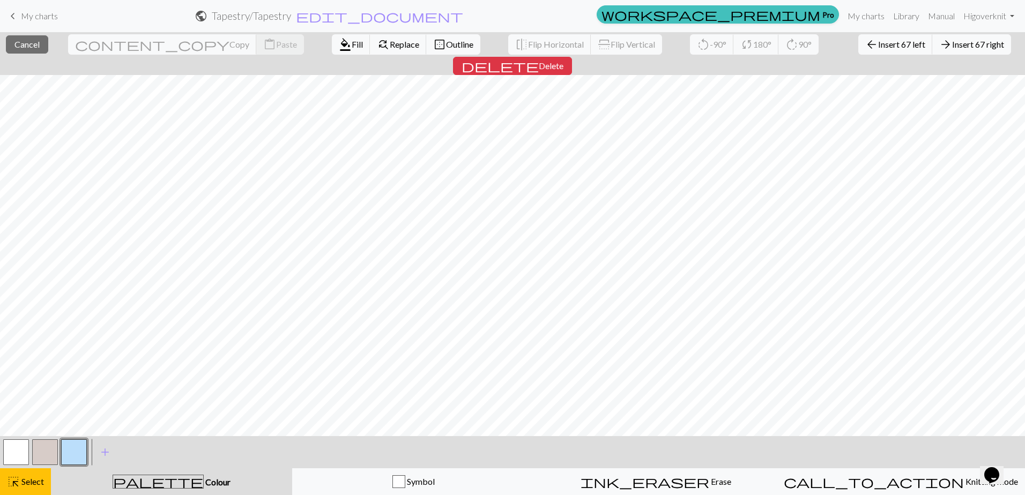
click at [204, 478] on span "Colour" at bounding box center [217, 482] width 27 height 10
click at [12, 474] on button "highlight_alt Select Select" at bounding box center [25, 482] width 51 height 27
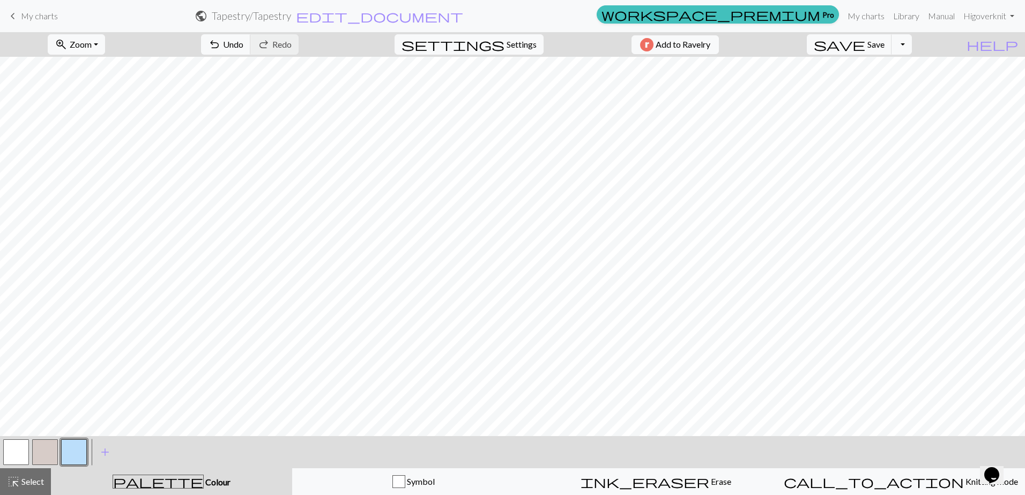
click at [79, 452] on button "button" at bounding box center [74, 453] width 26 height 26
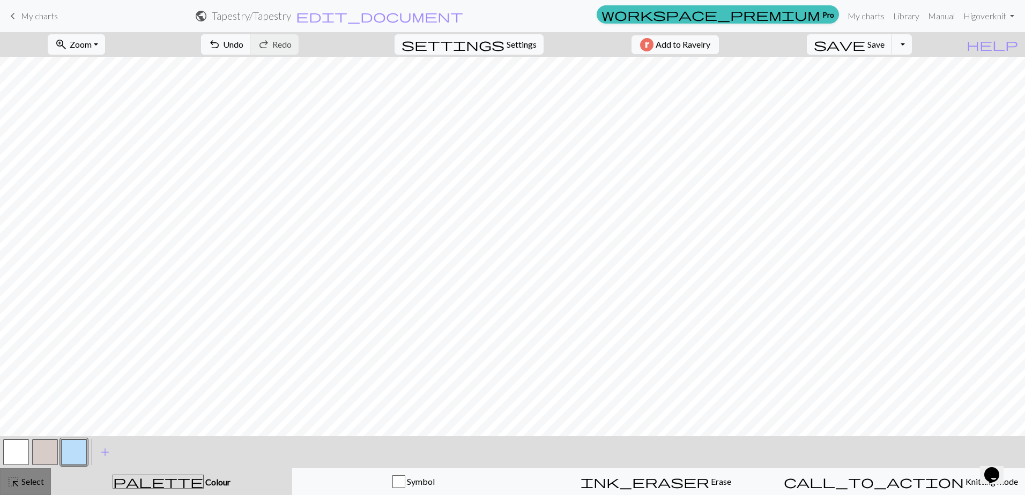
click at [28, 484] on span "Select" at bounding box center [32, 482] width 24 height 10
click at [105, 41] on button "zoom_in Zoom Zoom" at bounding box center [76, 44] width 57 height 20
click at [107, 65] on button "Fit all" at bounding box center [90, 68] width 85 height 17
click at [33, 476] on div "highlight_alt Select Select" at bounding box center [25, 481] width 37 height 13
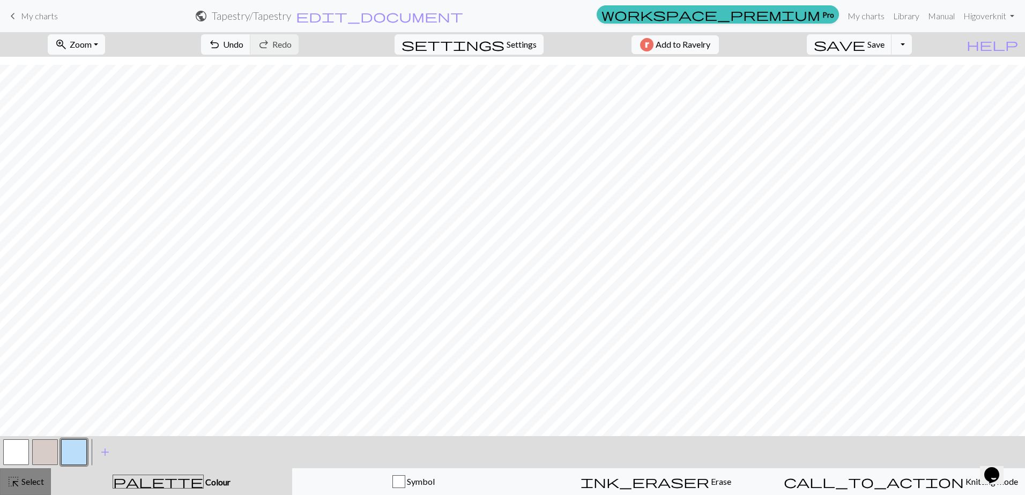
click at [25, 486] on span "Select" at bounding box center [32, 482] width 24 height 10
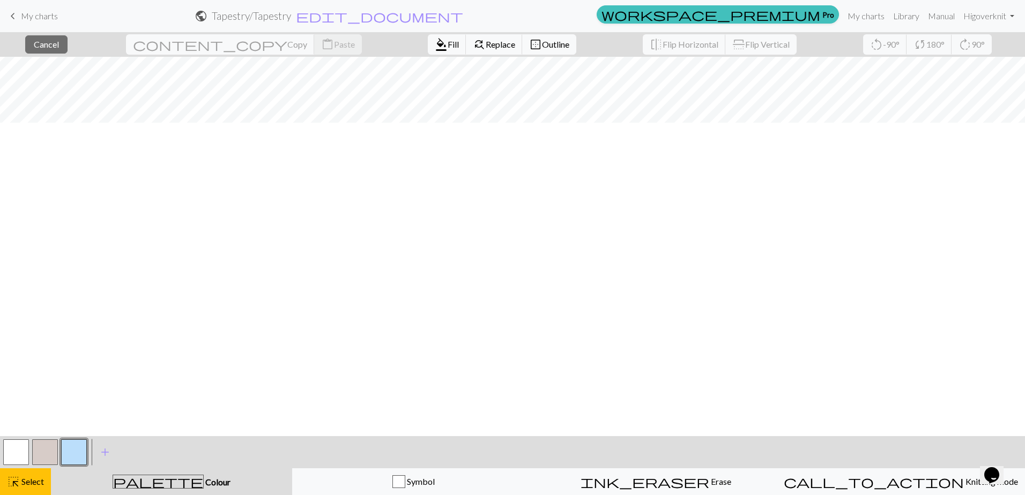
scroll to position [0, 0]
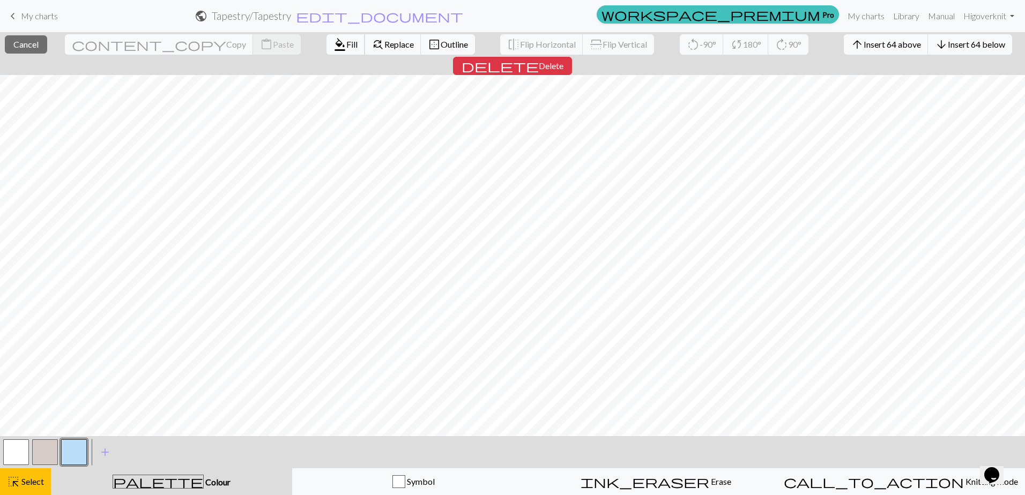
click at [333, 48] on span "format_color_fill" at bounding box center [339, 44] width 13 height 15
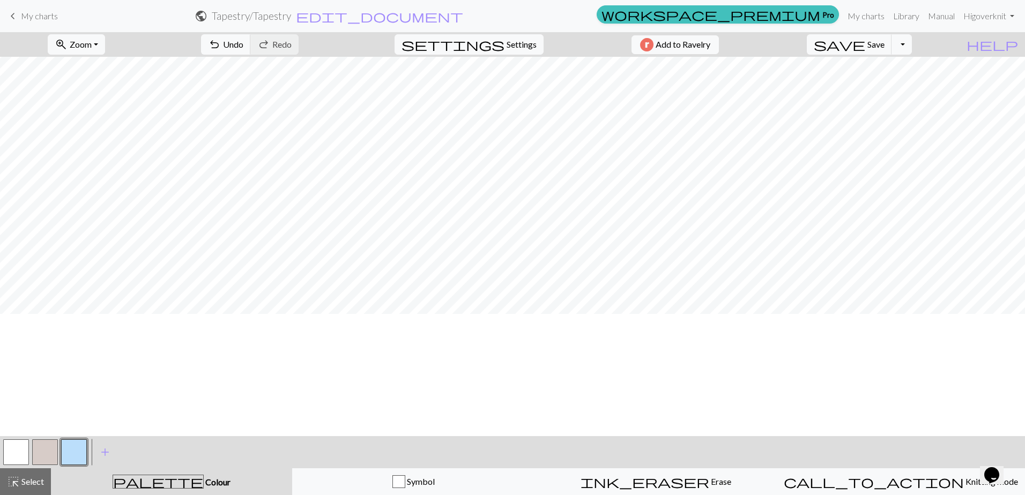
scroll to position [288, 0]
click at [21, 477] on span "Select" at bounding box center [32, 482] width 24 height 10
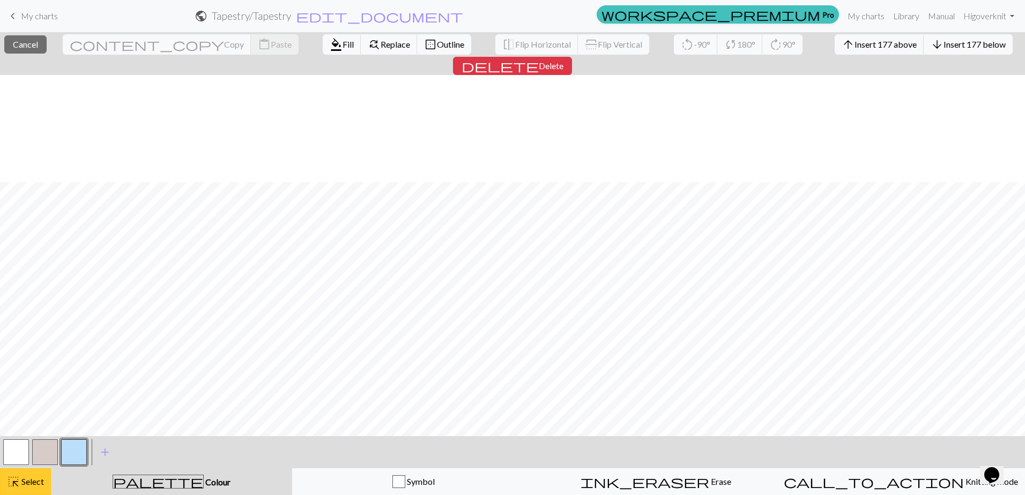
scroll to position [717, 0]
click at [330, 42] on span "format_color_fill" at bounding box center [336, 44] width 13 height 15
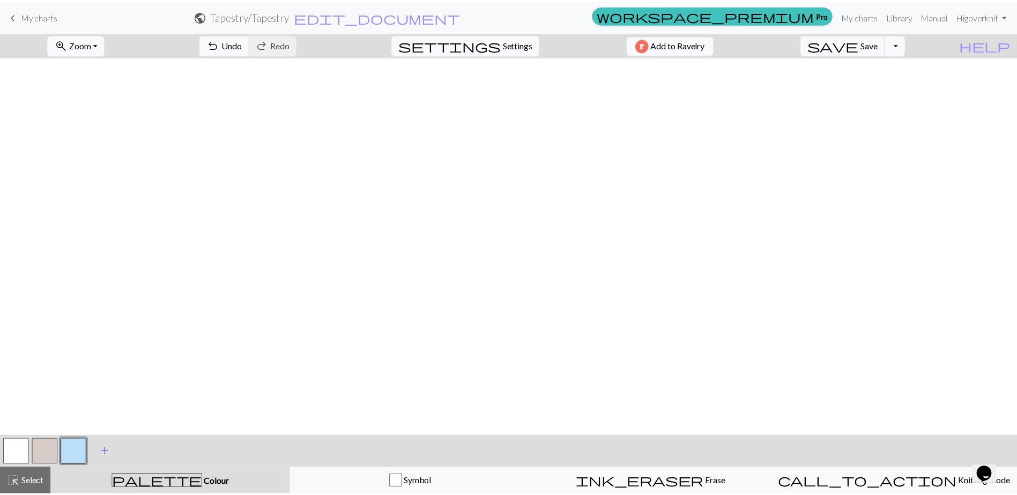
scroll to position [0, 0]
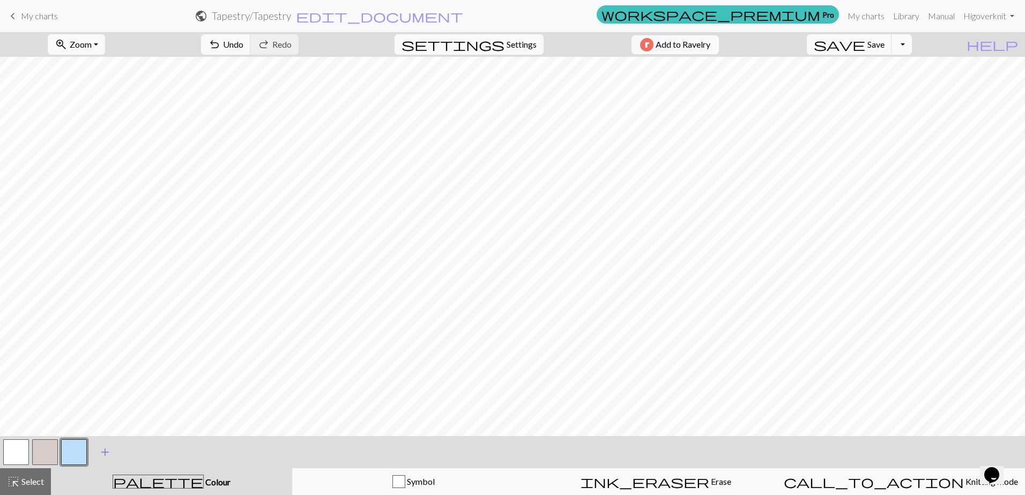
click at [107, 447] on span "add" at bounding box center [105, 452] width 13 height 15
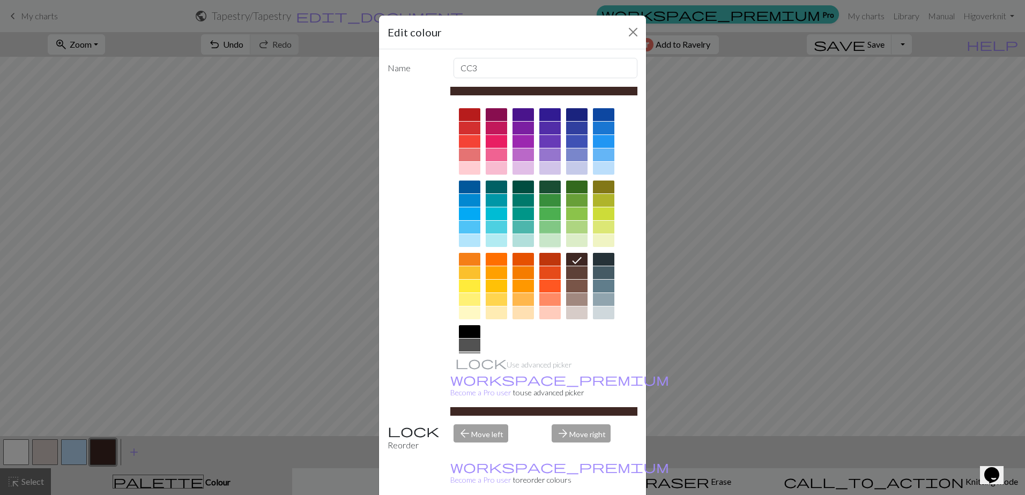
click at [548, 241] on div at bounding box center [549, 240] width 21 height 13
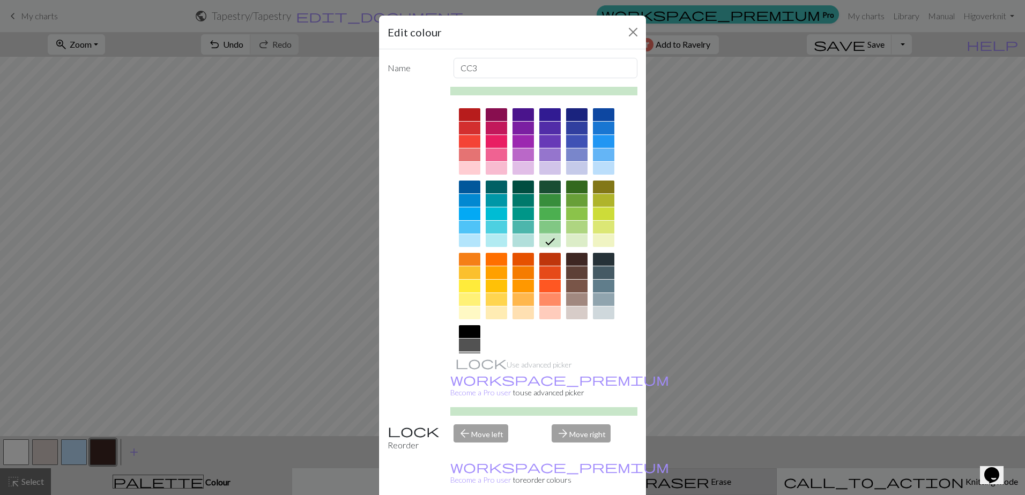
drag, startPoint x: 567, startPoint y: 484, endPoint x: 561, endPoint y: 482, distance: 5.8
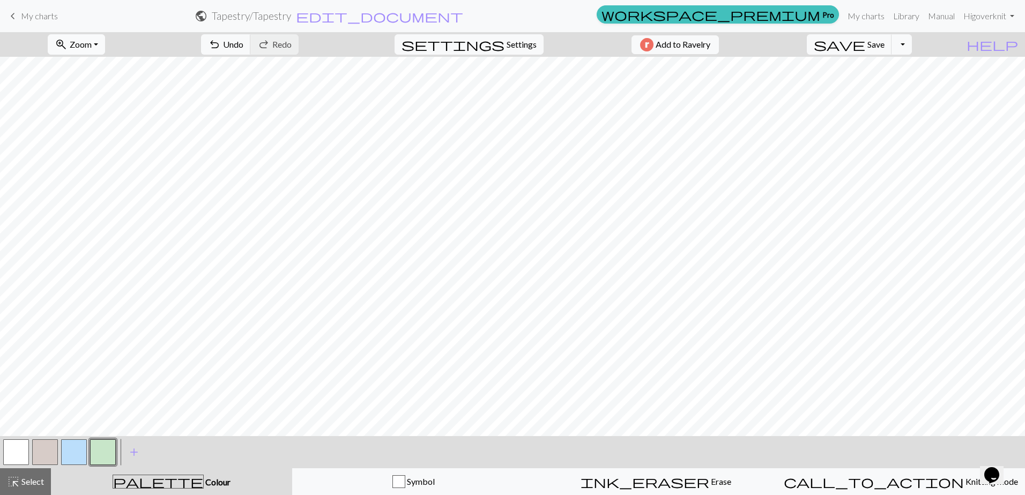
click at [92, 47] on span "Zoom" at bounding box center [81, 44] width 22 height 10
click at [98, 89] on button "Fit width" at bounding box center [90, 85] width 85 height 17
drag, startPoint x: 34, startPoint y: 8, endPoint x: 554, endPoint y: 24, distance: 520.2
click at [34, 8] on link "keyboard_arrow_left My charts" at bounding box center [31, 16] width 51 height 18
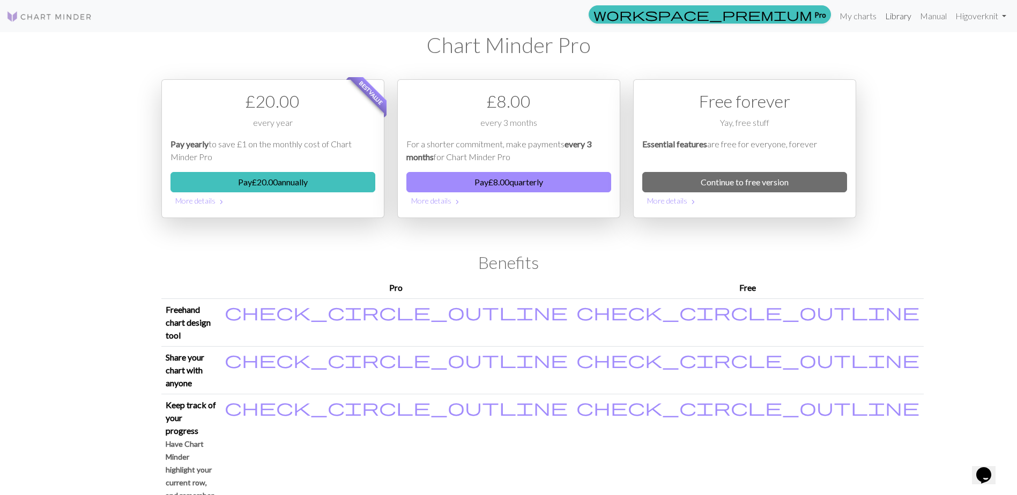
click at [905, 18] on link "Library" at bounding box center [898, 15] width 35 height 21
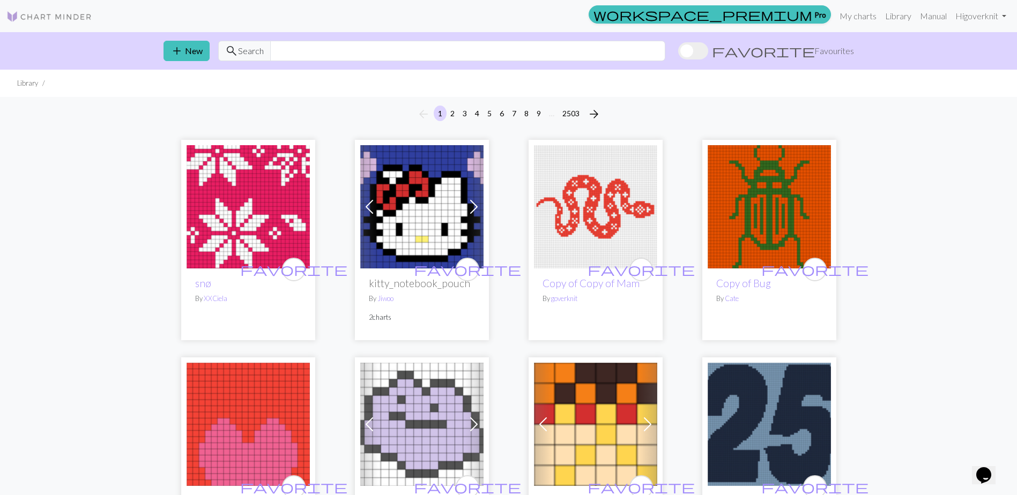
click at [610, 248] on img at bounding box center [595, 206] width 123 height 123
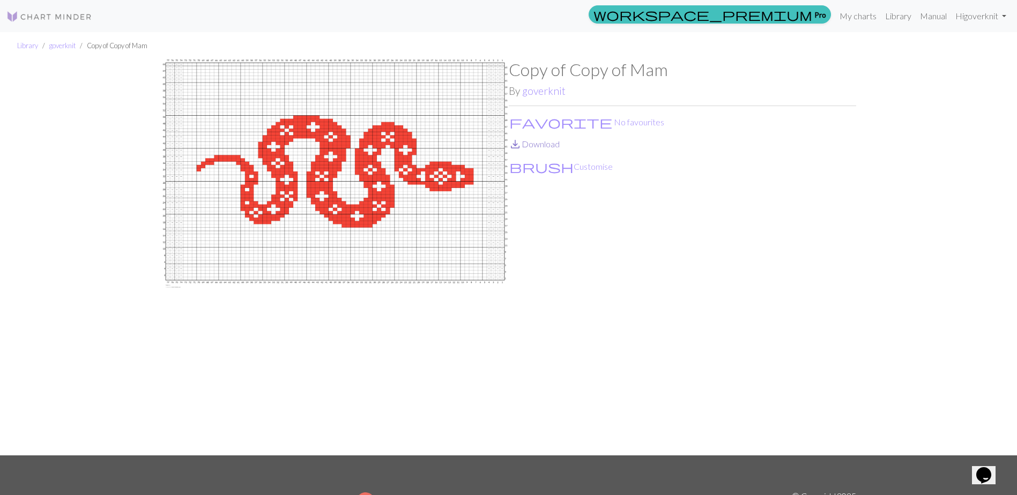
click at [532, 142] on link "save_alt Download" at bounding box center [534, 144] width 51 height 10
click at [531, 167] on button "brush Customise" at bounding box center [561, 167] width 105 height 14
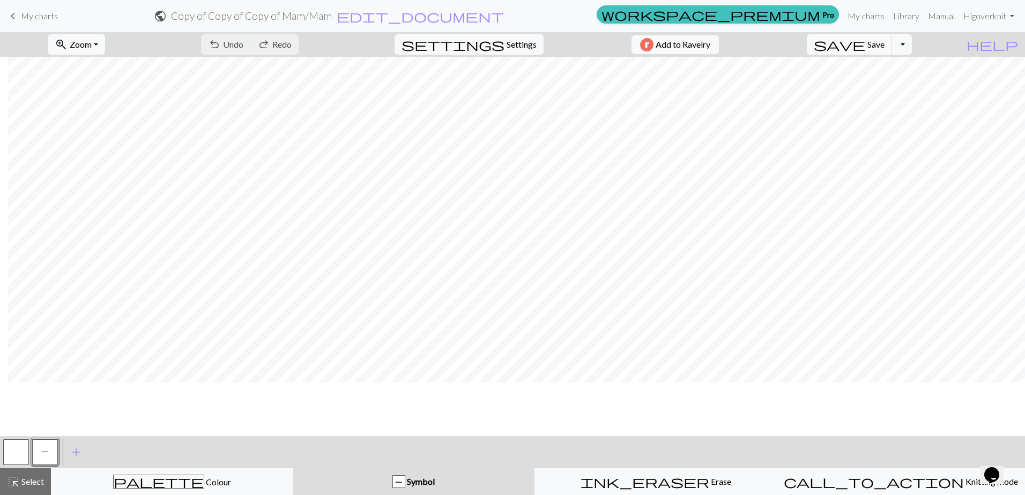
scroll to position [161, 139]
click at [508, 41] on span "Settings" at bounding box center [522, 44] width 30 height 13
select select "aran"
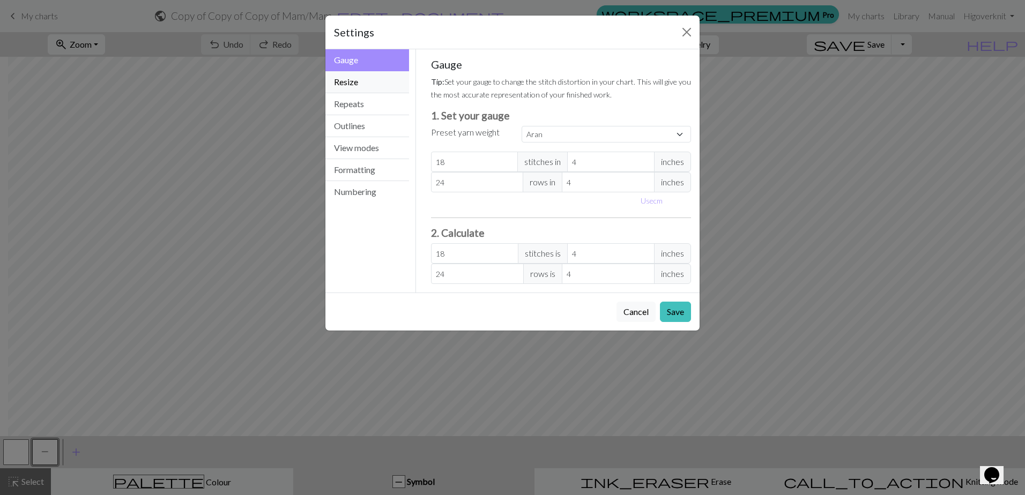
click at [368, 78] on button "Resize" at bounding box center [367, 82] width 84 height 22
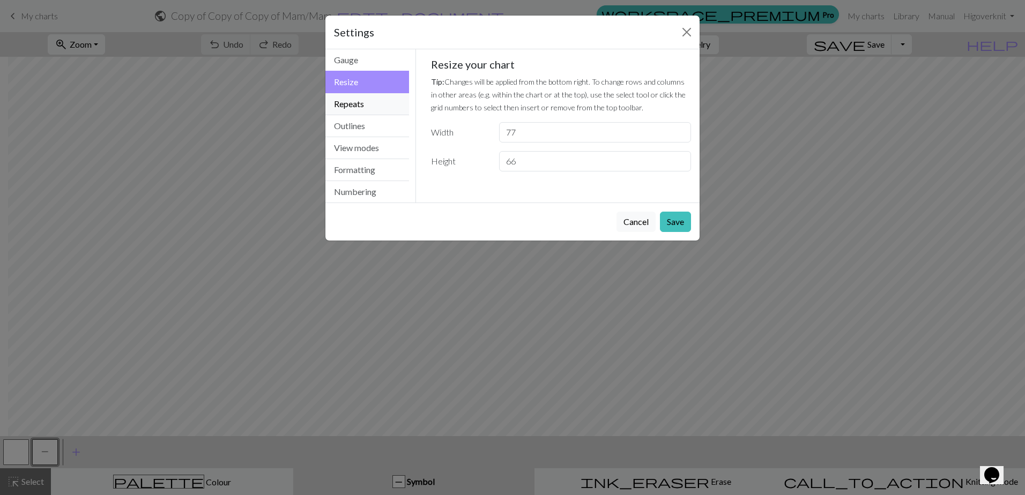
click at [368, 104] on button "Repeats" at bounding box center [367, 104] width 84 height 22
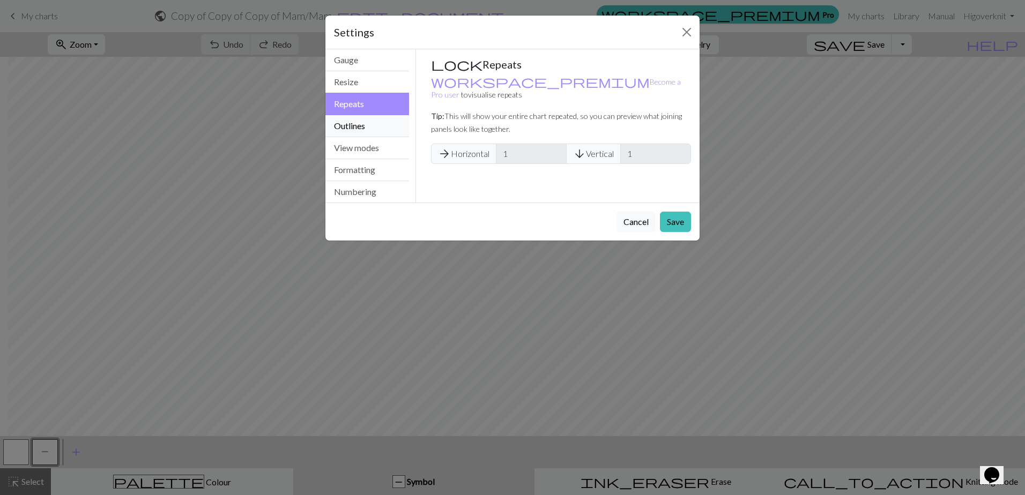
click at [369, 125] on button "Outlines" at bounding box center [367, 126] width 84 height 22
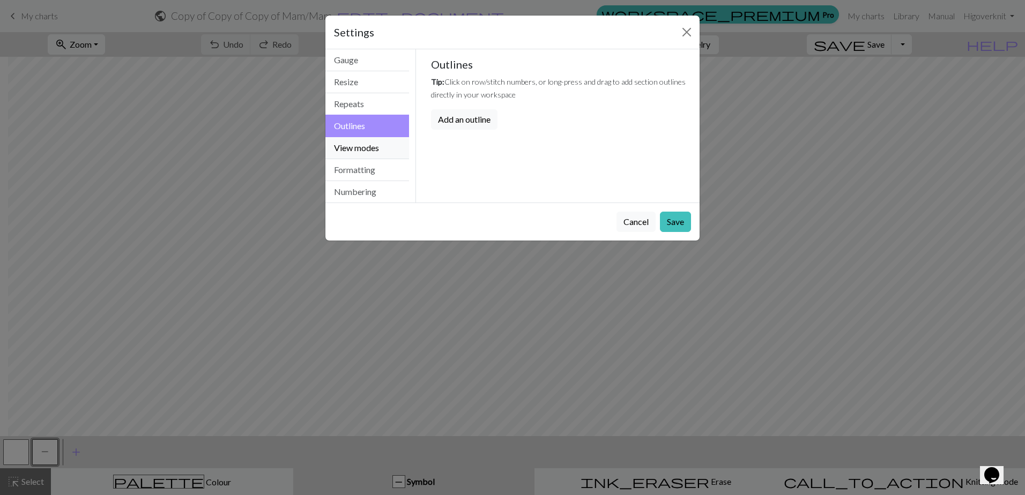
click at [378, 139] on button "View modes" at bounding box center [367, 148] width 84 height 22
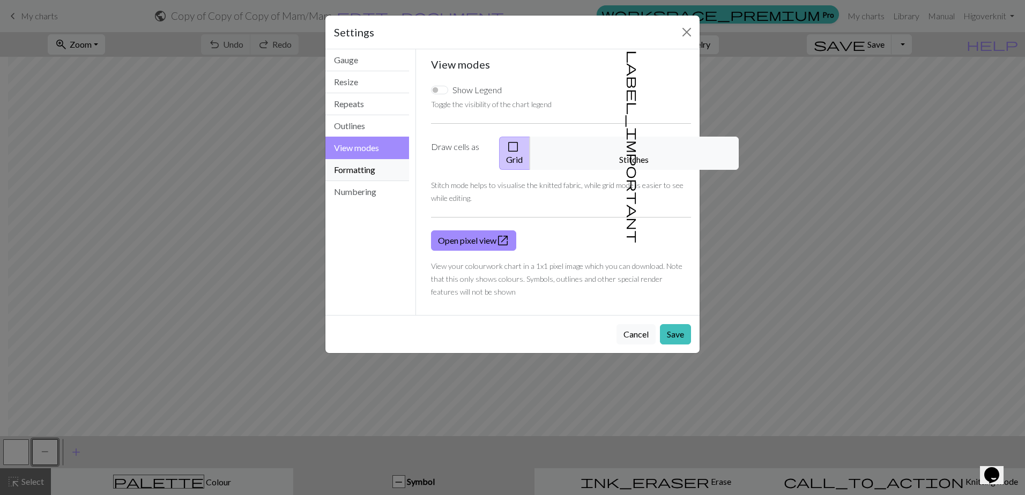
click at [378, 165] on button "Formatting" at bounding box center [367, 170] width 84 height 22
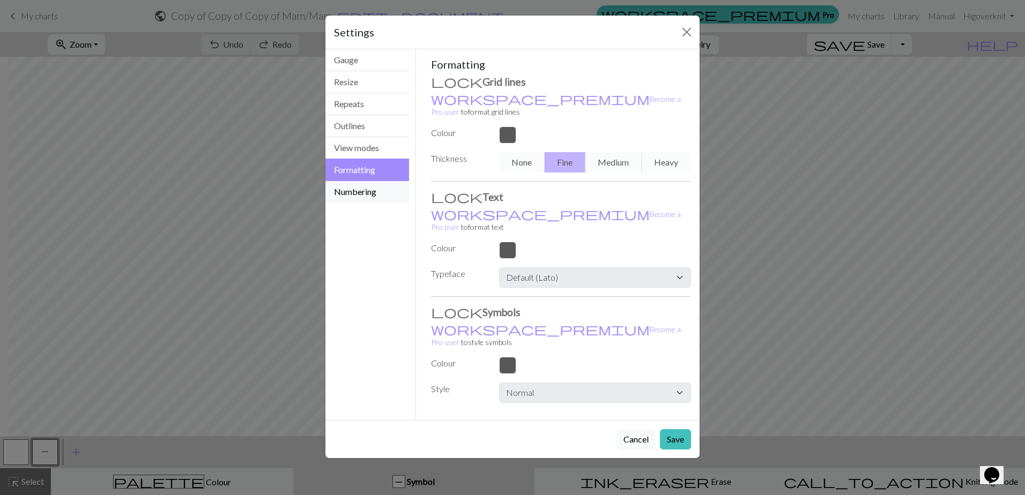
click at [398, 199] on button "Numbering" at bounding box center [367, 191] width 84 height 21
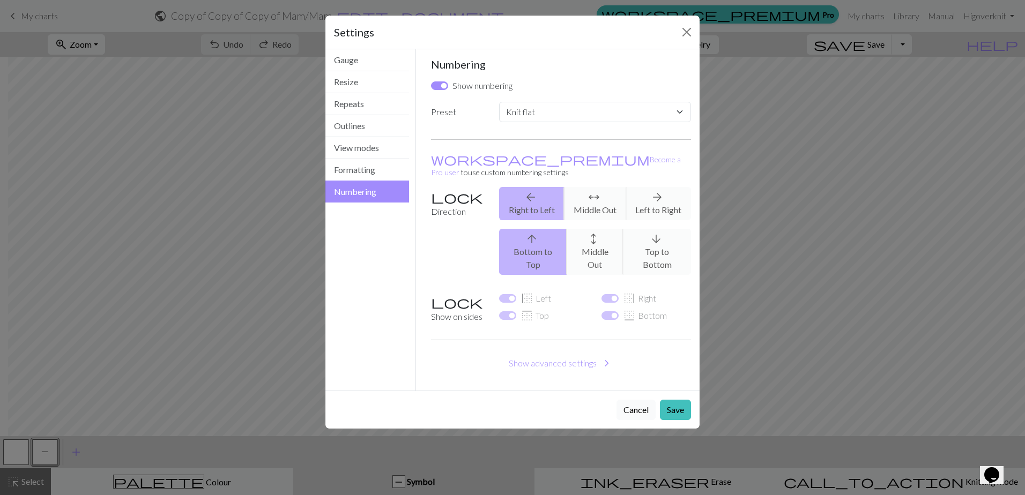
click at [625, 400] on button "Cancel" at bounding box center [635, 410] width 39 height 20
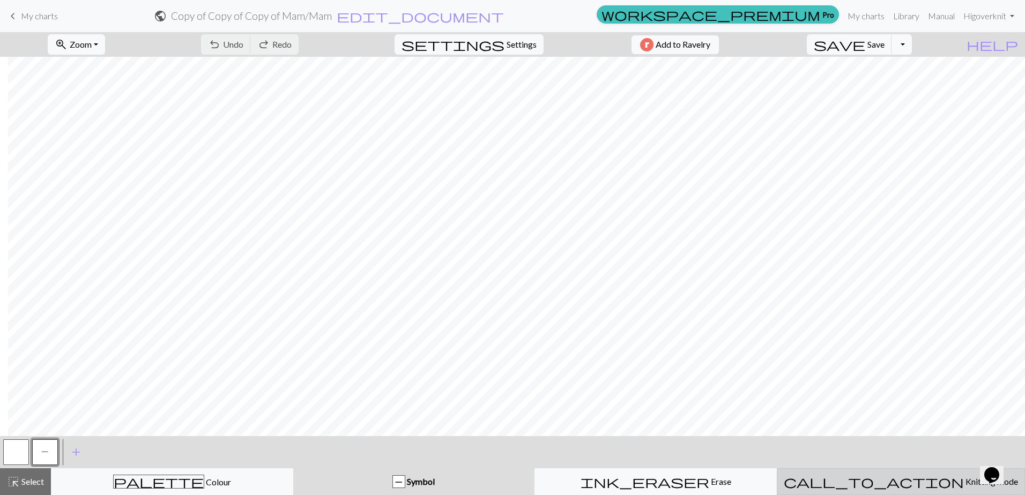
click at [874, 478] on span "call_to_action" at bounding box center [874, 481] width 180 height 15
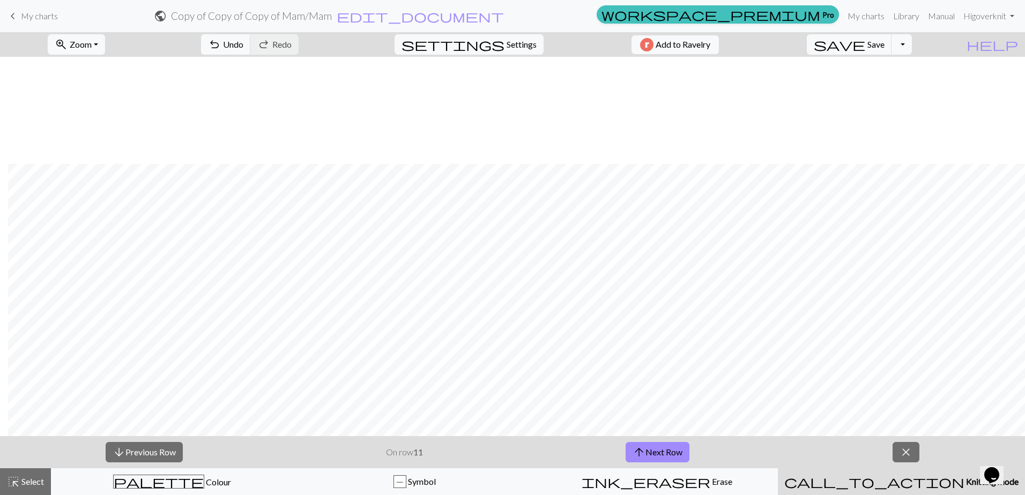
scroll to position [170, 139]
click at [899, 452] on button "close" at bounding box center [906, 452] width 27 height 20
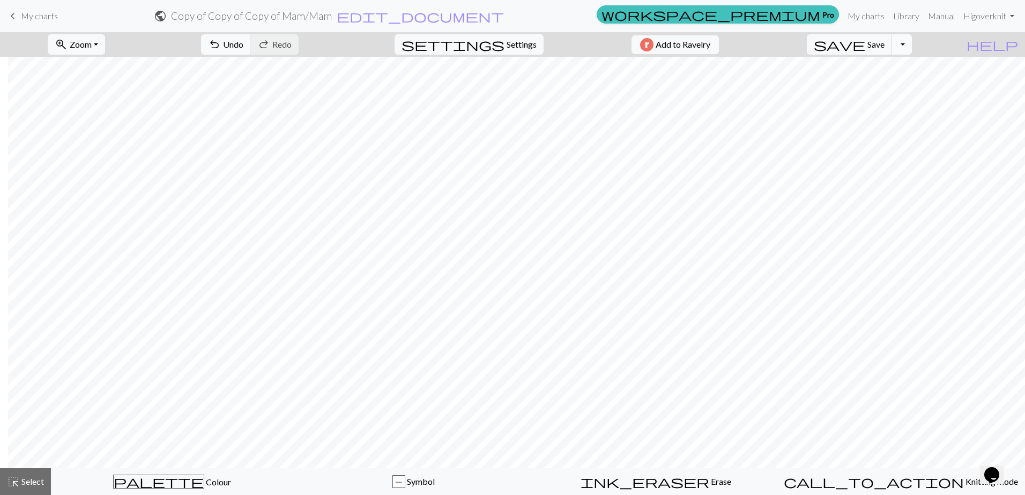
click at [912, 48] on button "Toggle Dropdown" at bounding box center [901, 44] width 20 height 20
click at [909, 86] on button "save_alt Download" at bounding box center [822, 85] width 177 height 17
click at [491, 38] on button "Download" at bounding box center [486, 35] width 52 height 20
